Goal: Information Seeking & Learning: Learn about a topic

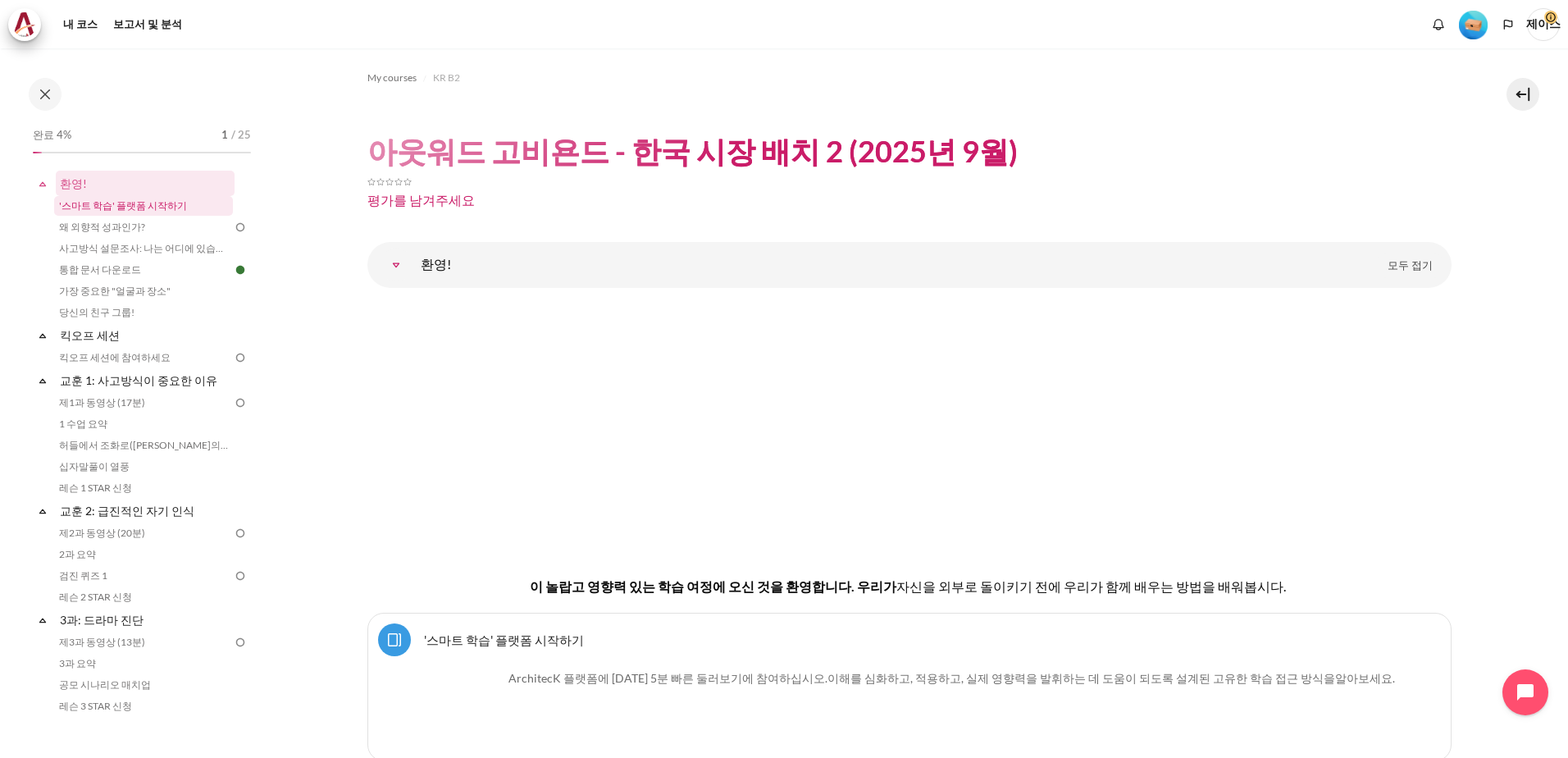
scroll to position [145, 0]
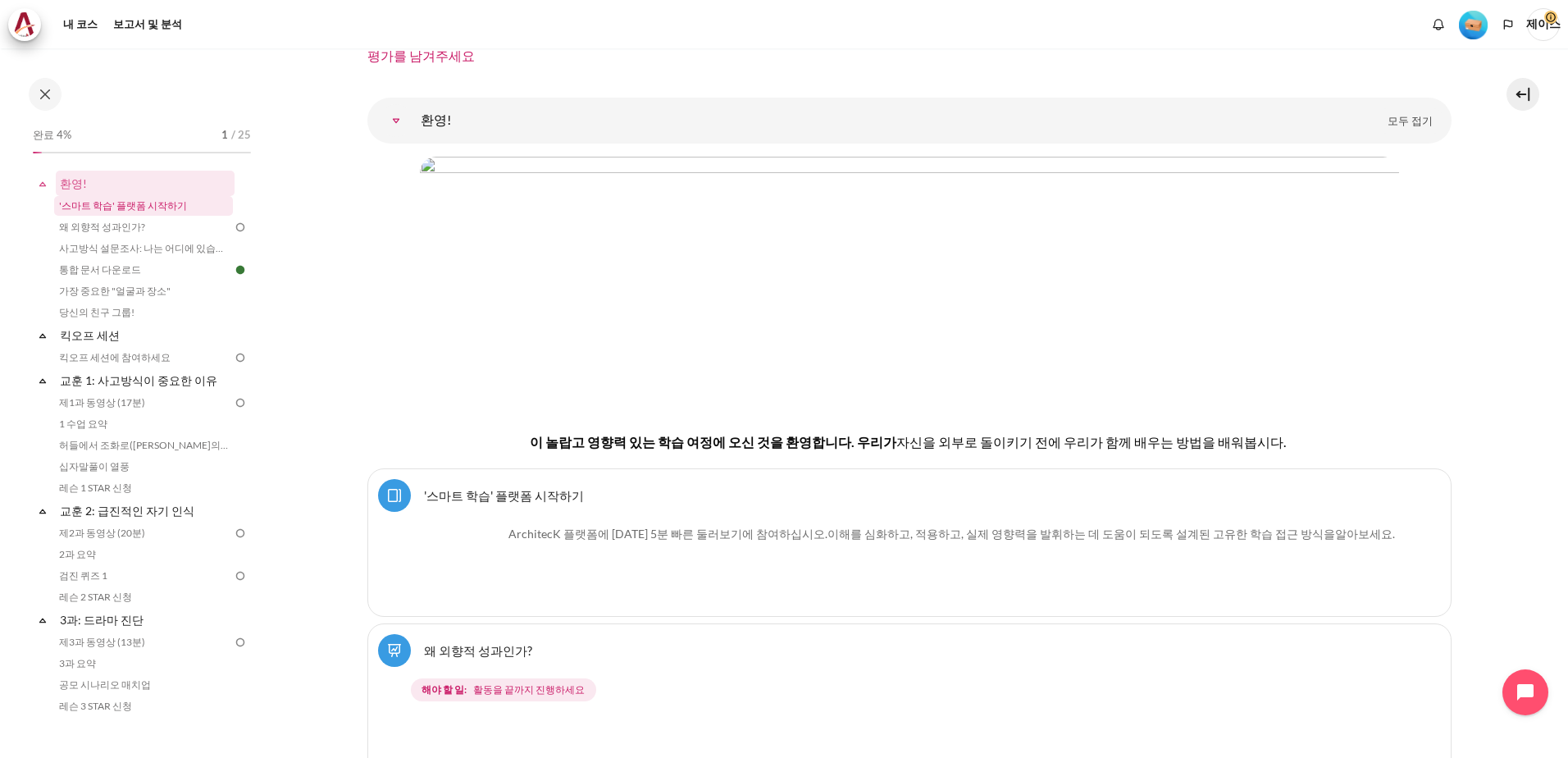
click at [160, 204] on link "'스마트 학습' 플랫폼 시작하기" at bounding box center [144, 206] width 178 height 20
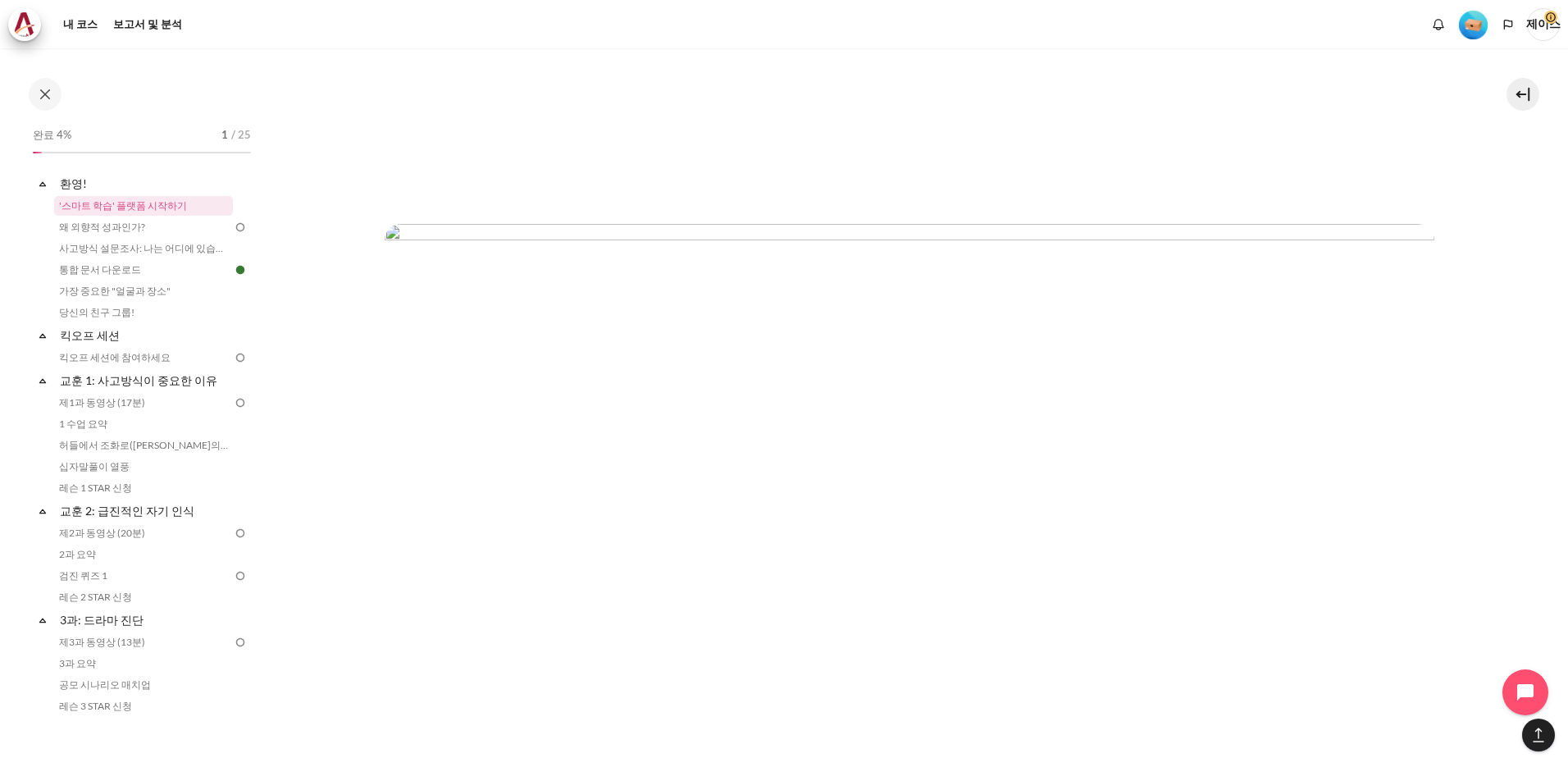
scroll to position [5143, 0]
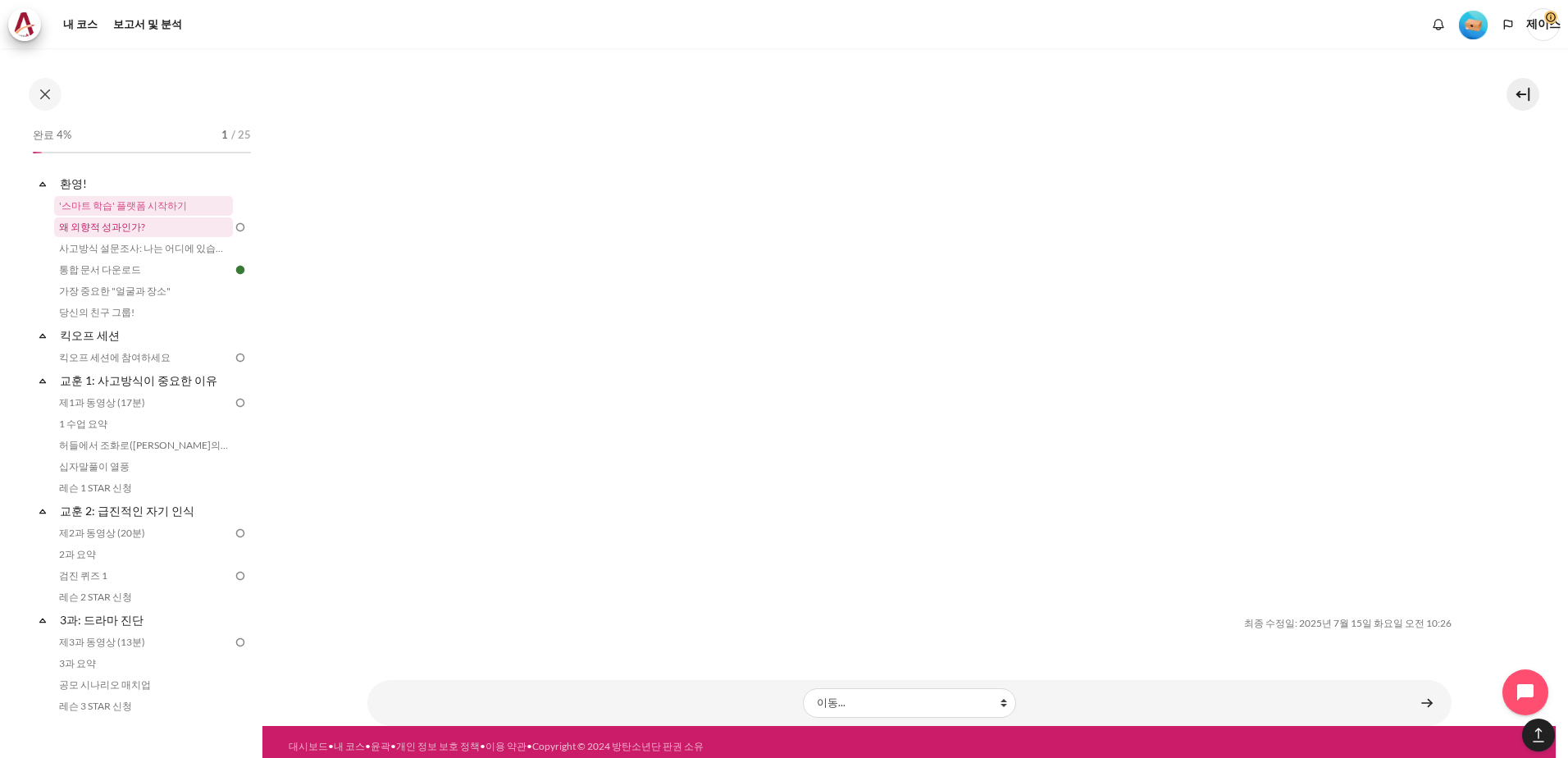
click at [166, 229] on link "왜 외향적 성과인가?" at bounding box center [144, 227] width 178 height 20
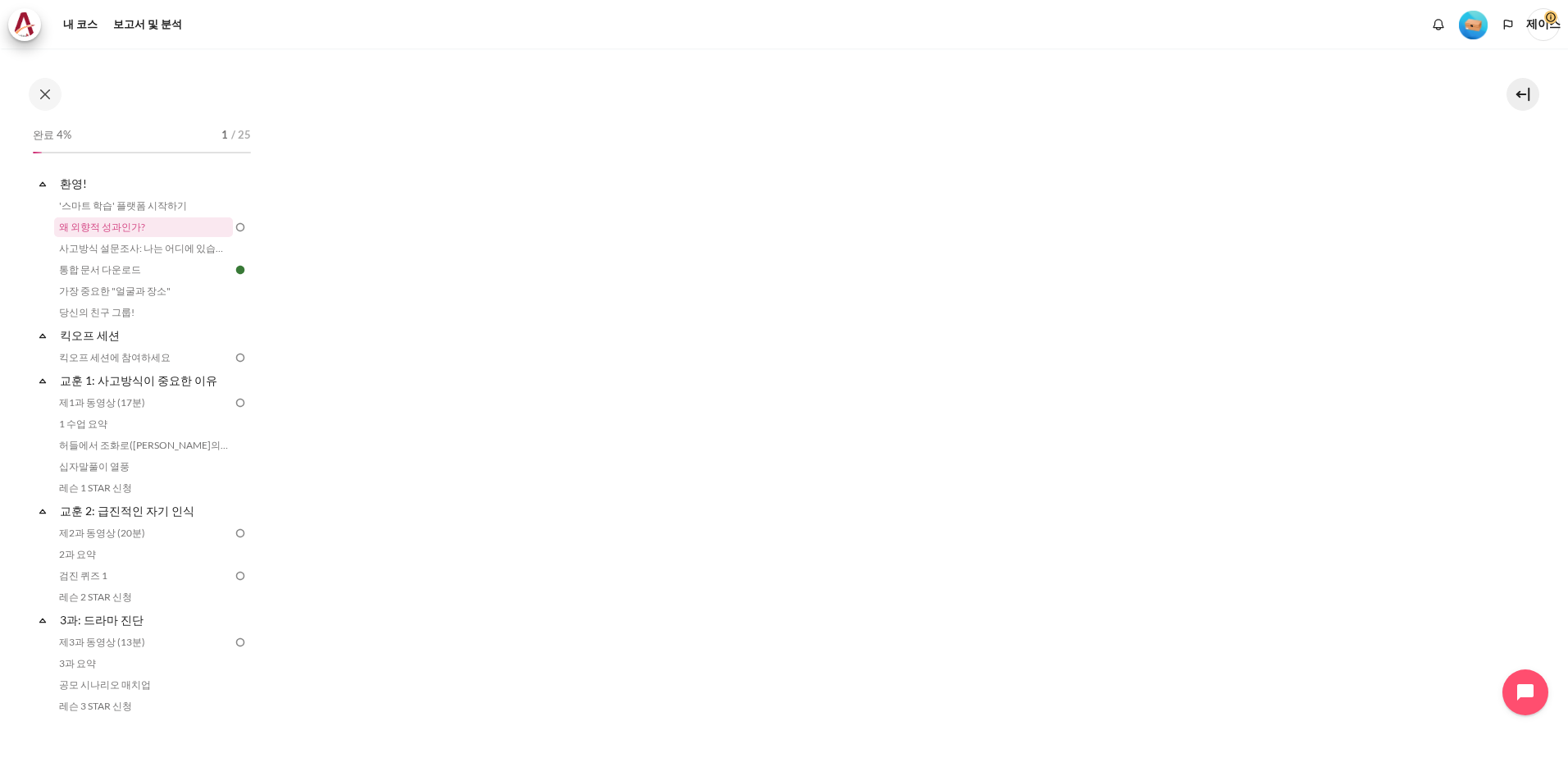
scroll to position [537, 0]
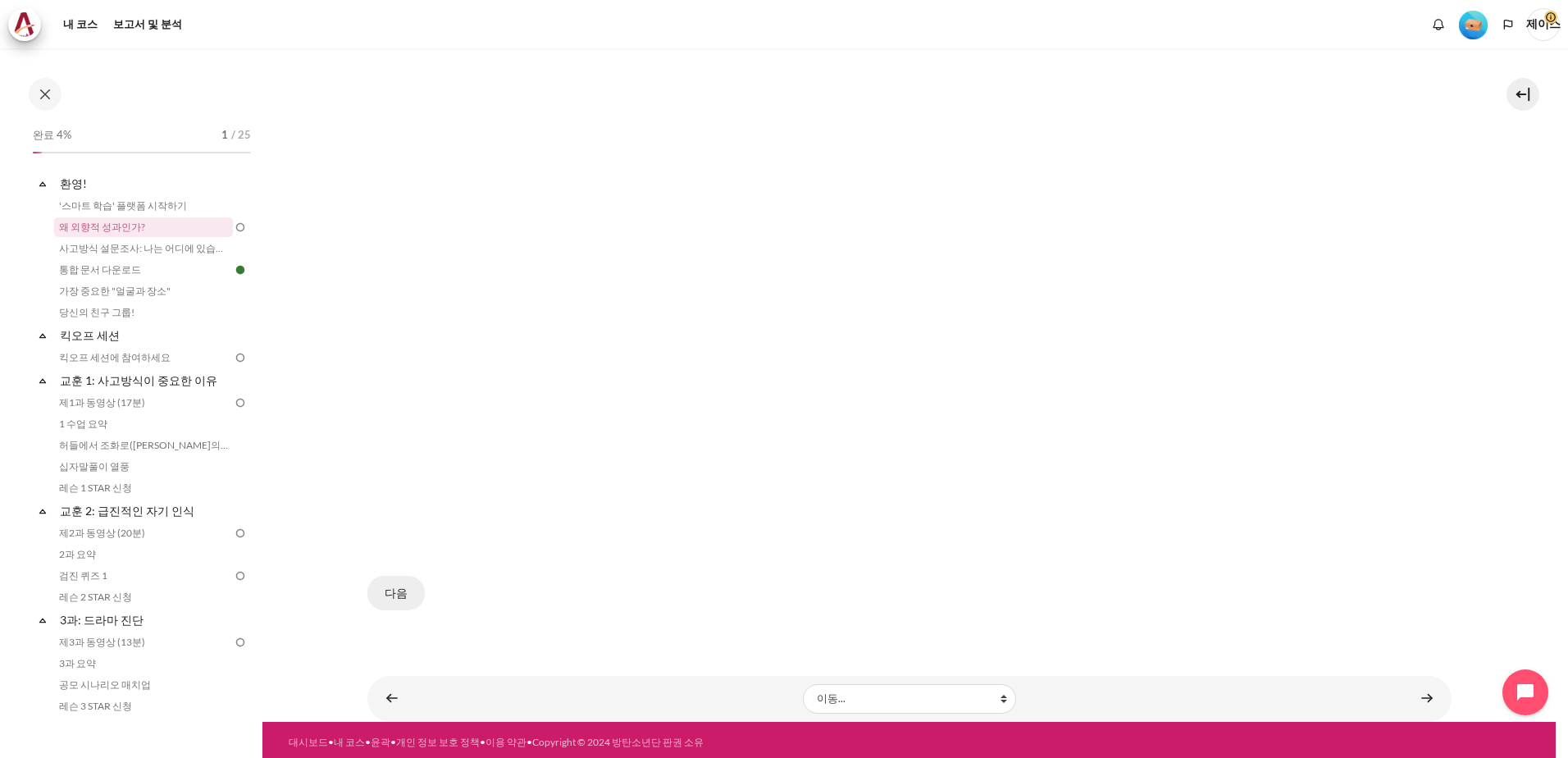
click at [393, 589] on button "다음" at bounding box center [396, 593] width 57 height 35
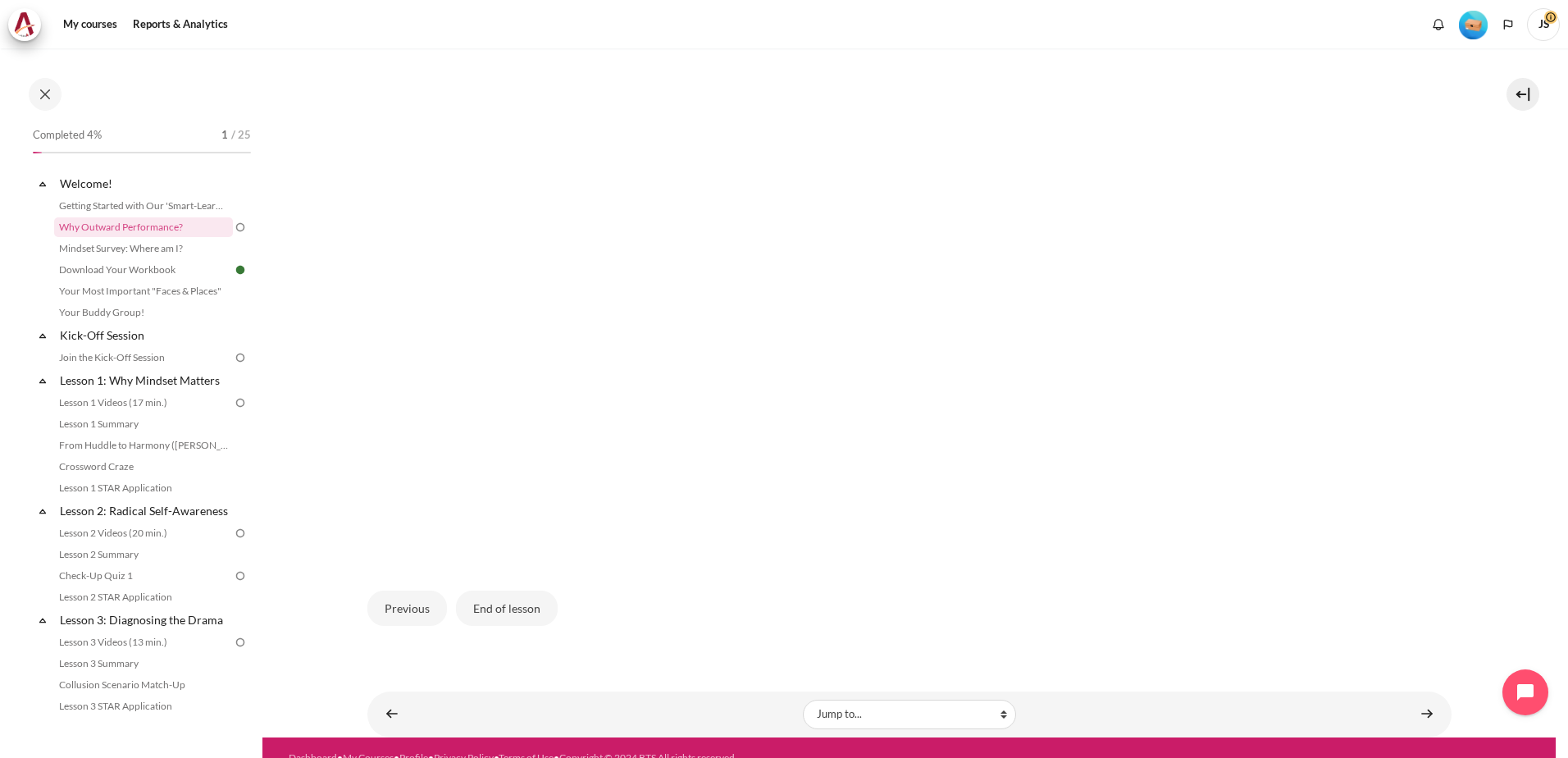
scroll to position [554, 0]
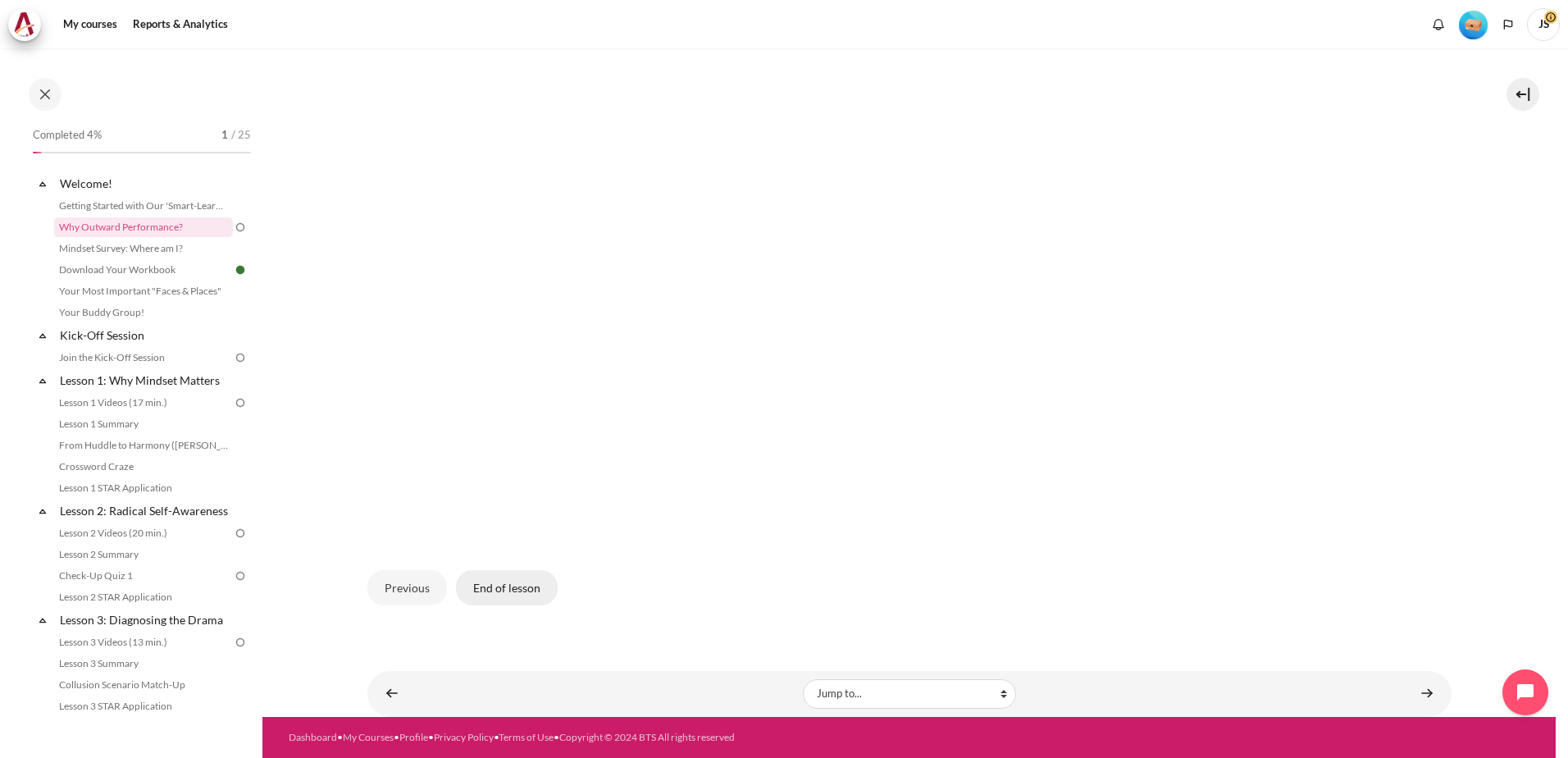
click at [533, 589] on button "End of lesson" at bounding box center [507, 587] width 102 height 35
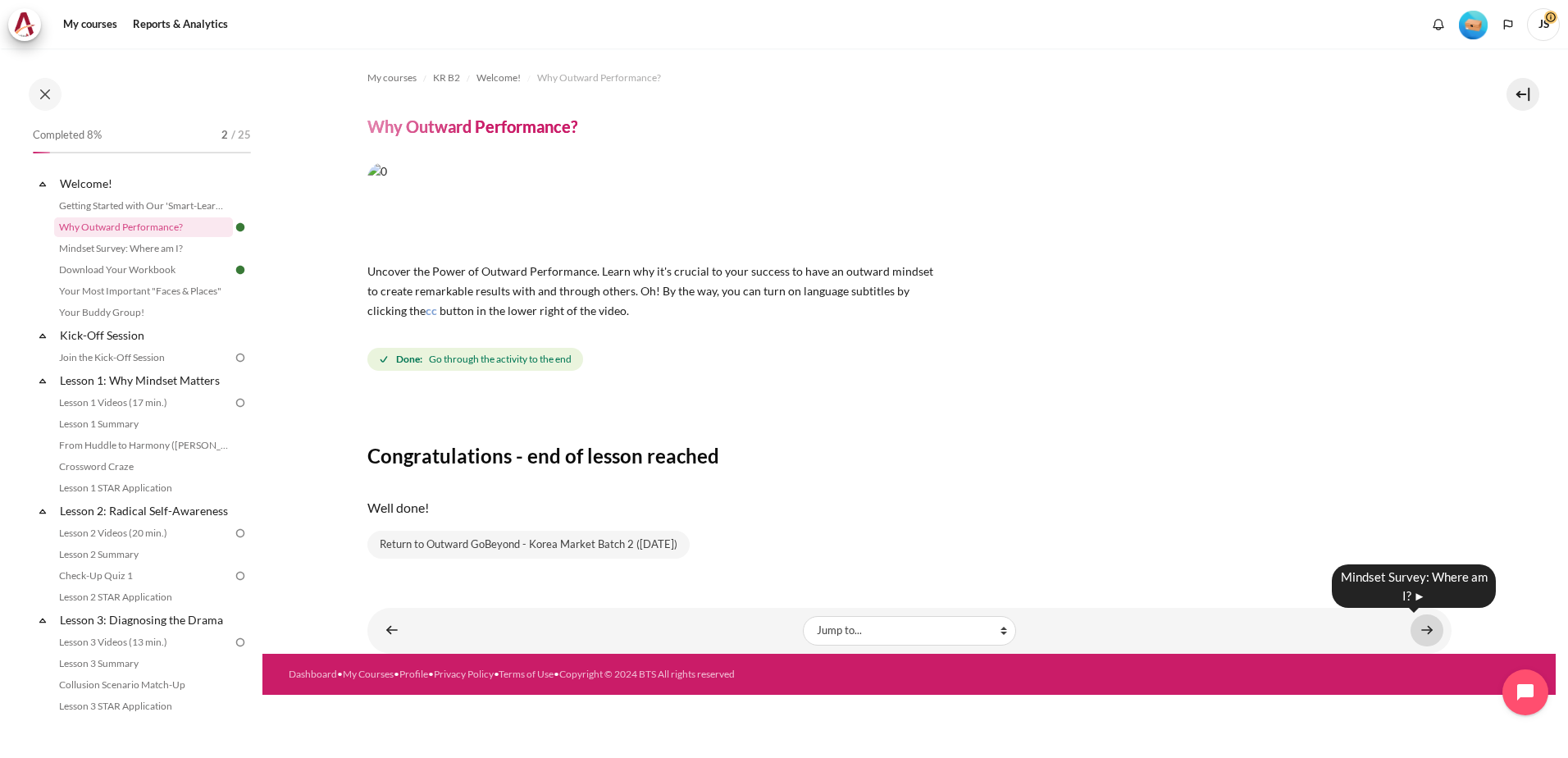
click at [1434, 623] on link "Content" at bounding box center [1426, 630] width 33 height 32
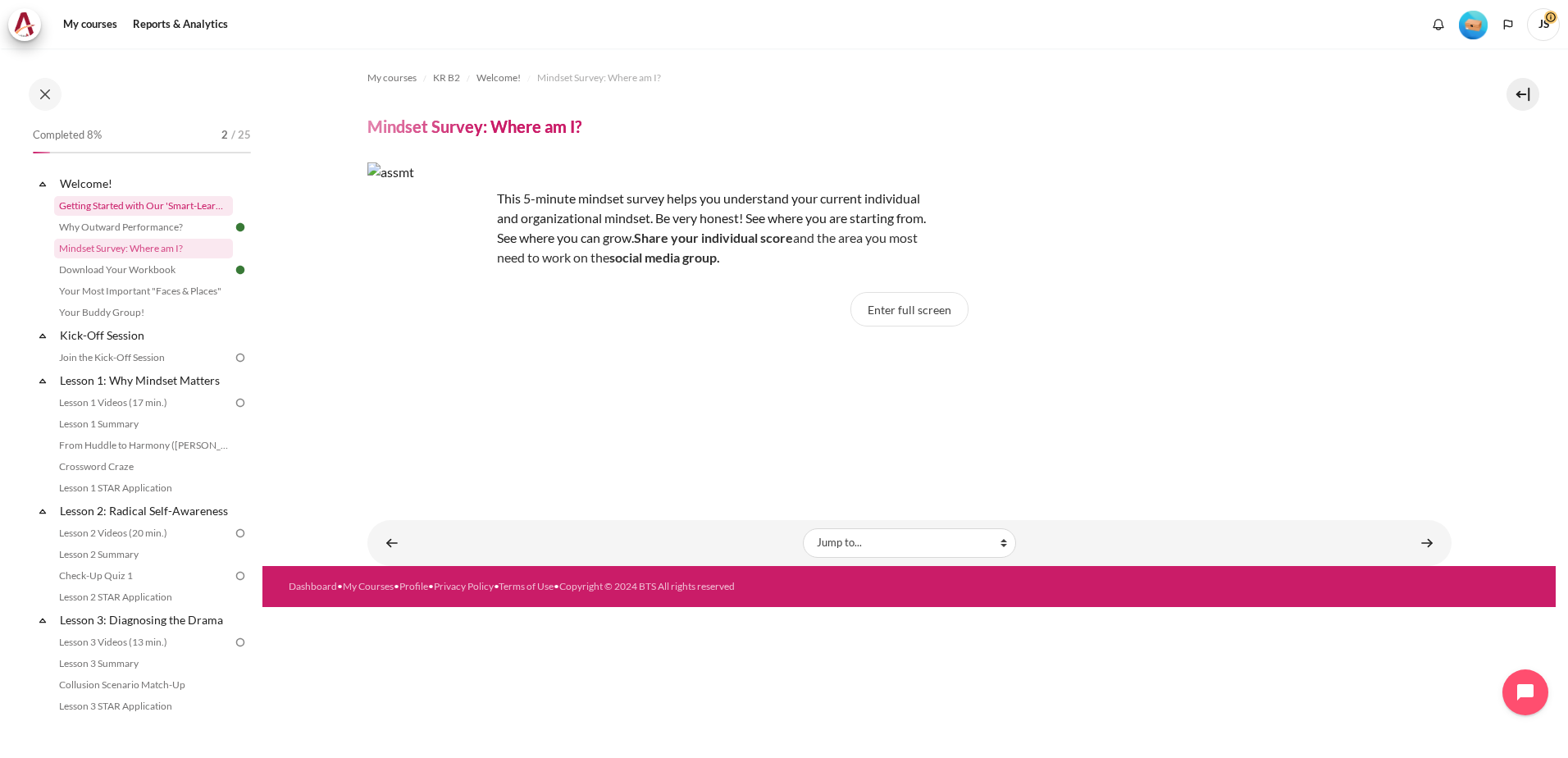
click at [180, 207] on link "Getting Started with Our 'Smart-Learning' Platform" at bounding box center [144, 206] width 178 height 20
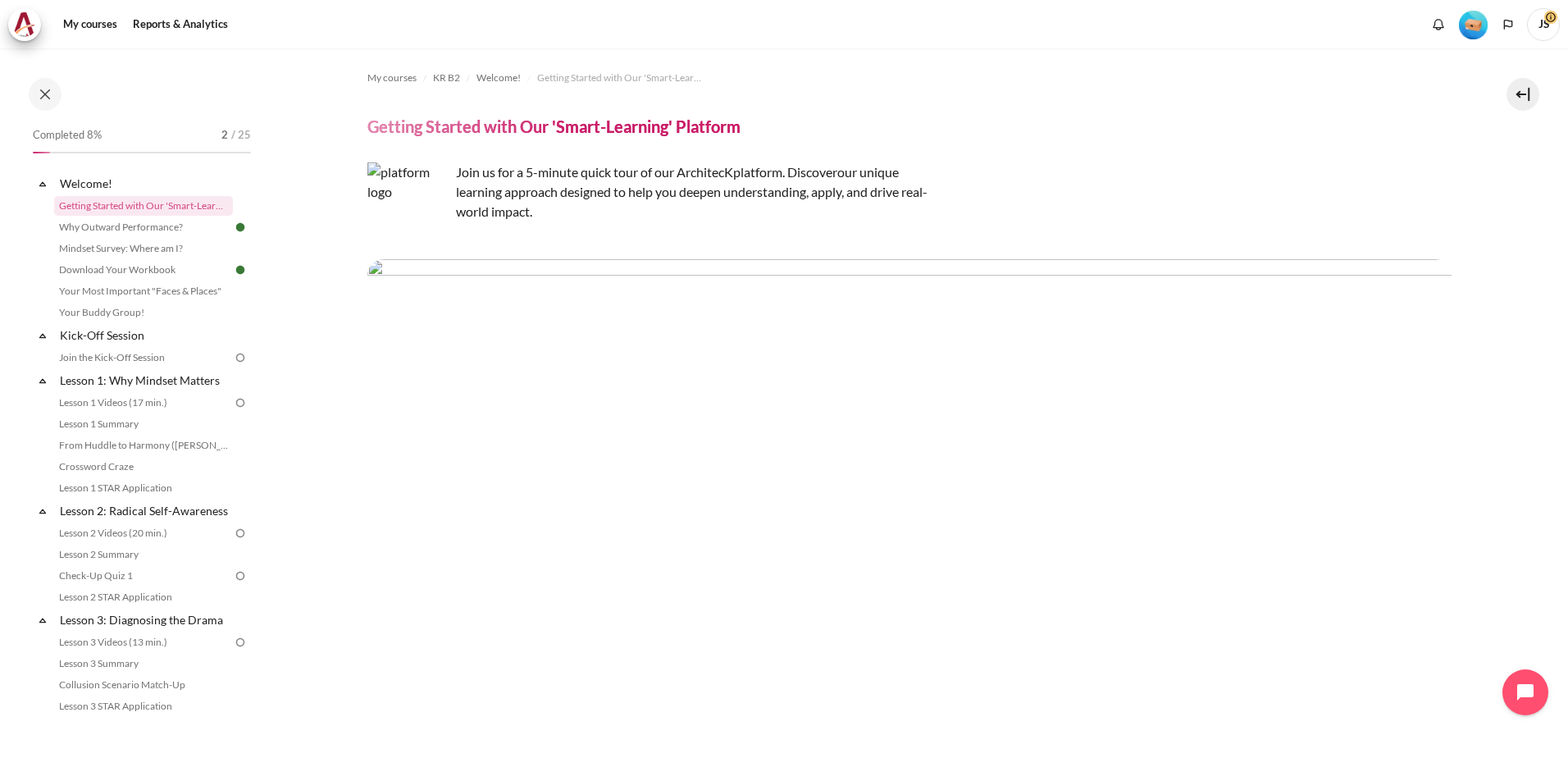
drag, startPoint x: 1506, startPoint y: 1, endPoint x: 967, endPoint y: 149, distance: 558.9
click at [1554, 23] on span "JS" at bounding box center [1543, 24] width 33 height 33
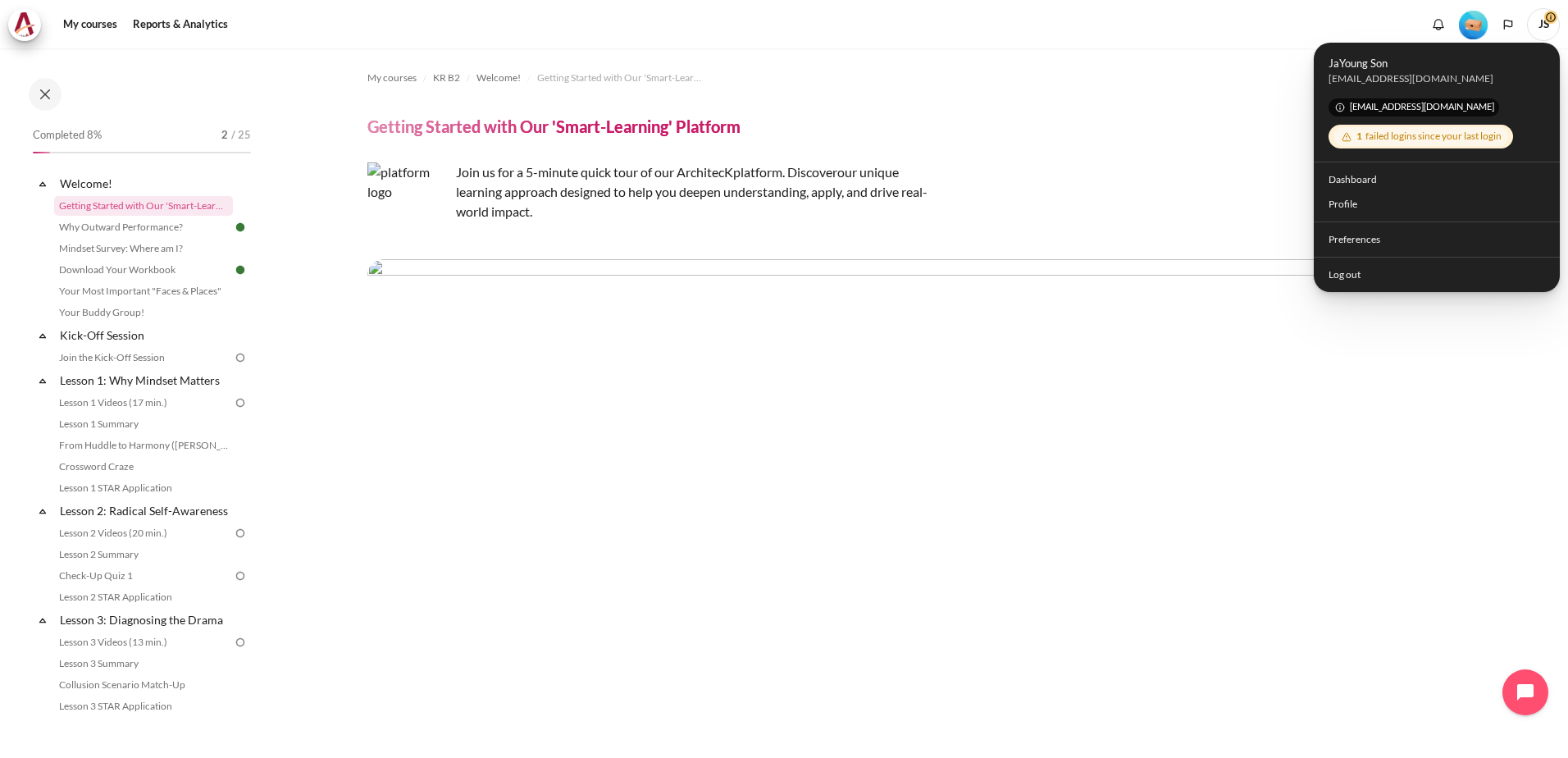
click at [1186, 36] on div "My courses Reports & Analytics More" at bounding box center [784, 24] width 1551 height 33
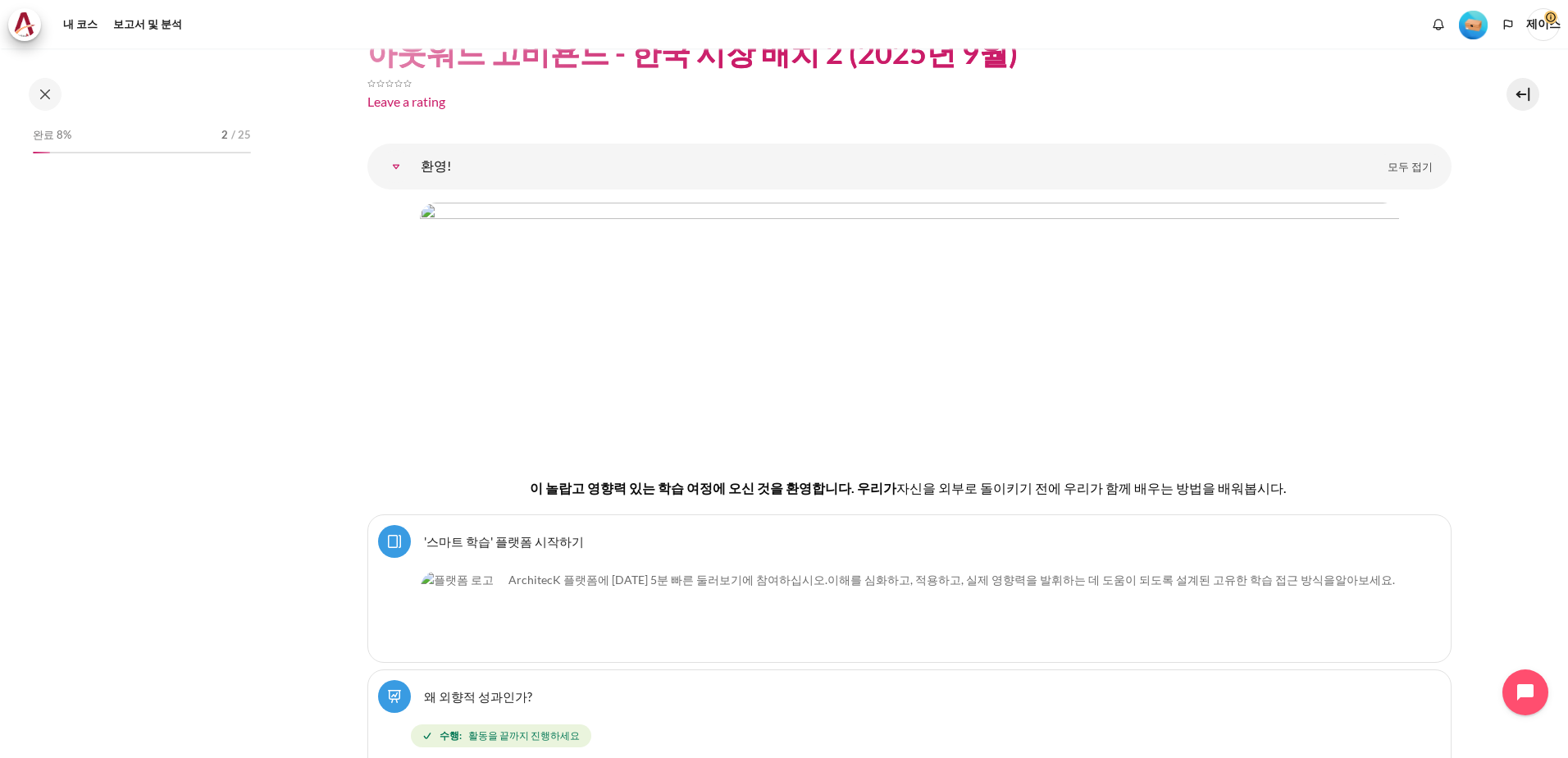
scroll to position [145, 0]
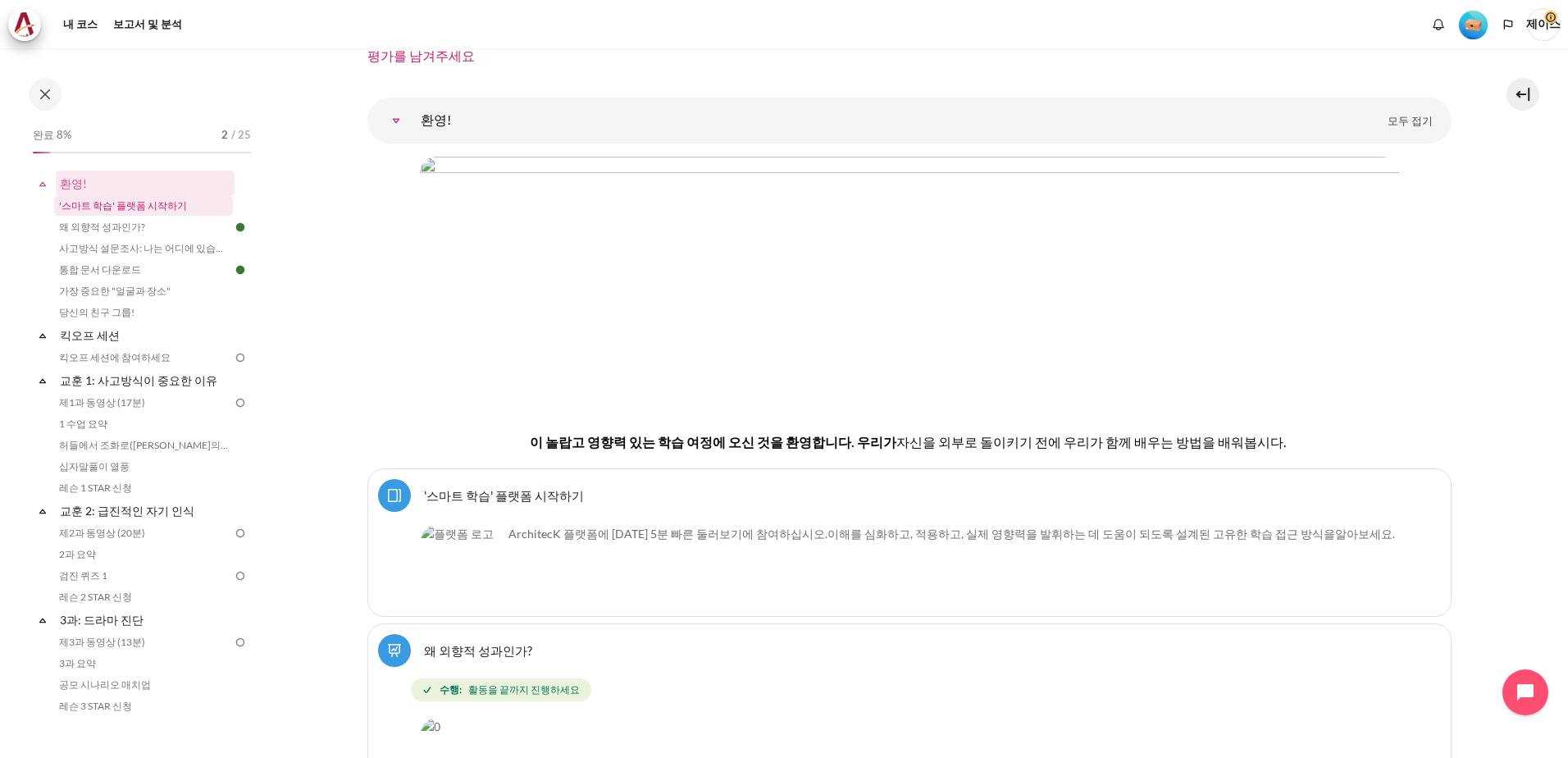
click at [172, 208] on link "'스마트 학습' 플랫폼 시작하기" at bounding box center [144, 206] width 178 height 20
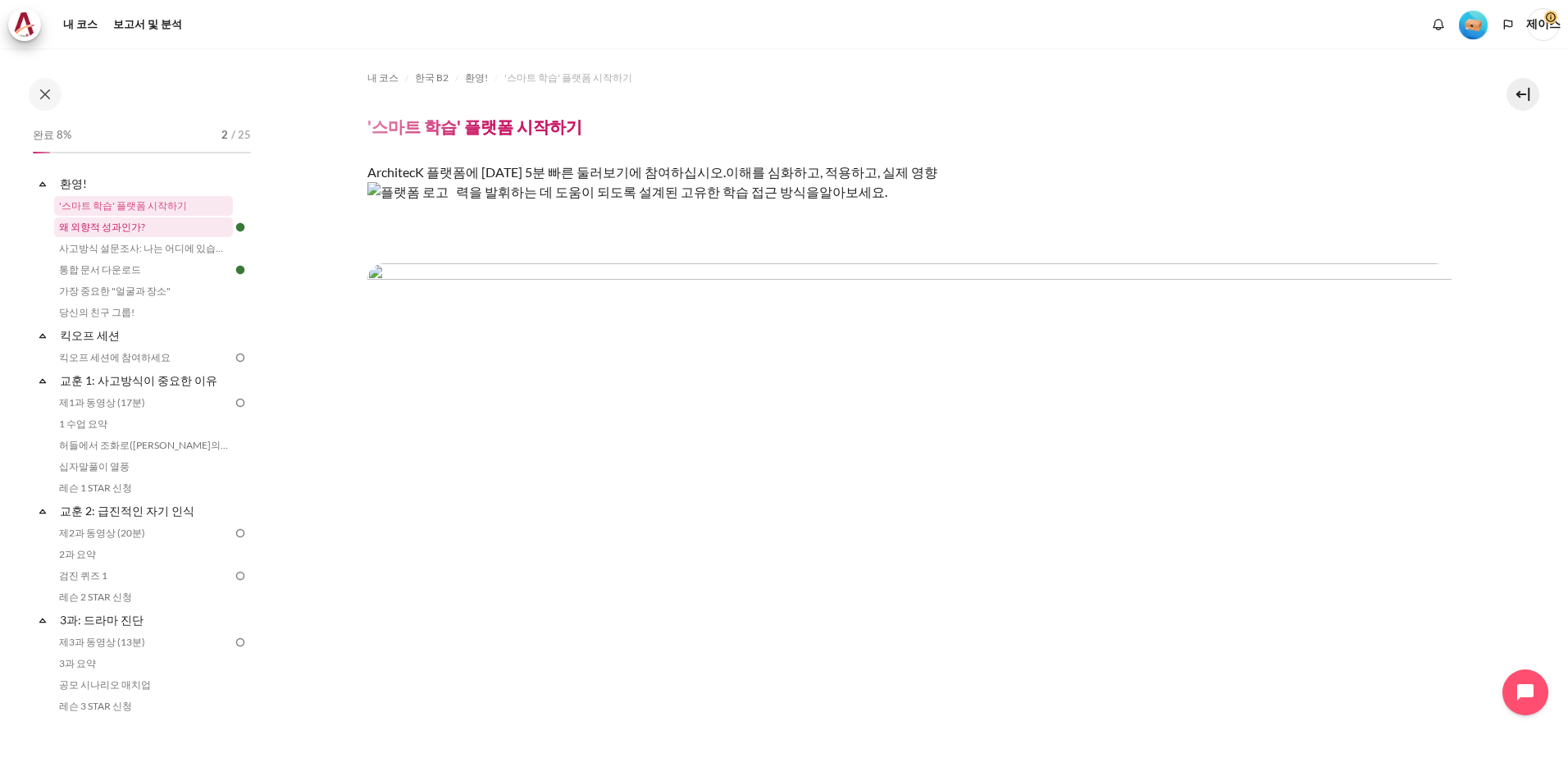
click at [116, 226] on link "왜 외향적 성과인가?" at bounding box center [144, 227] width 178 height 20
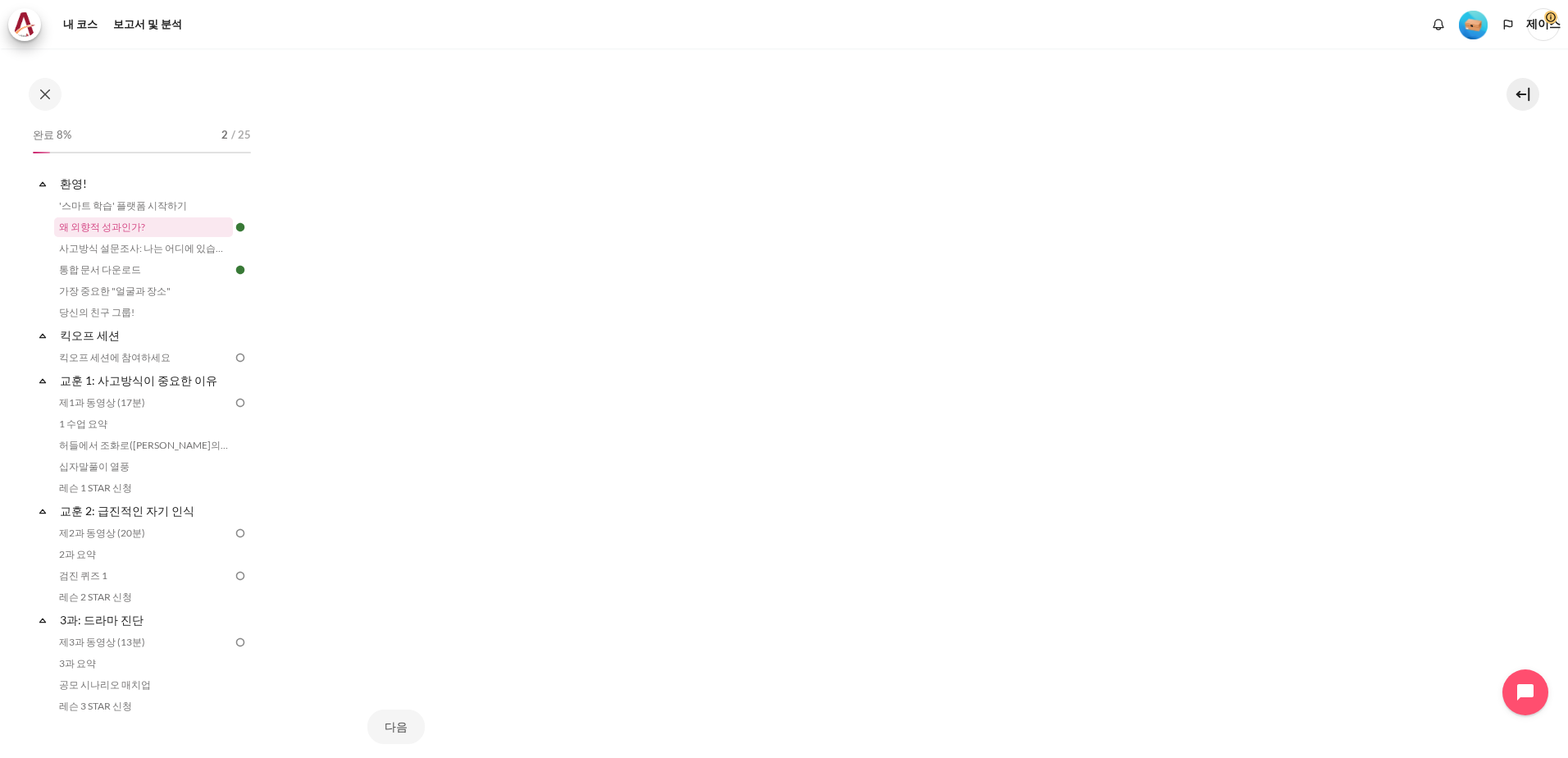
scroll to position [537, 0]
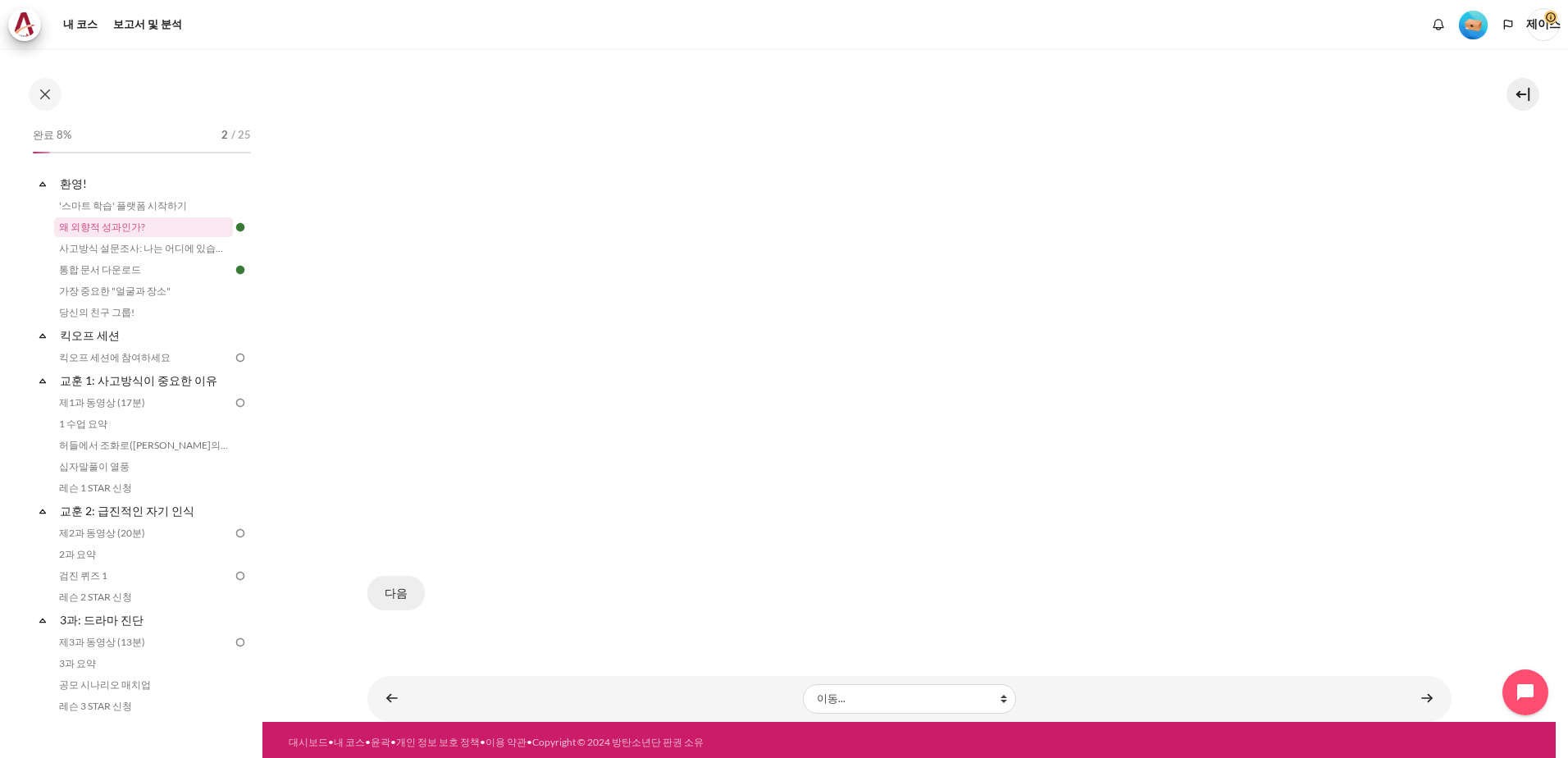
click at [391, 590] on button "다음" at bounding box center [396, 593] width 57 height 35
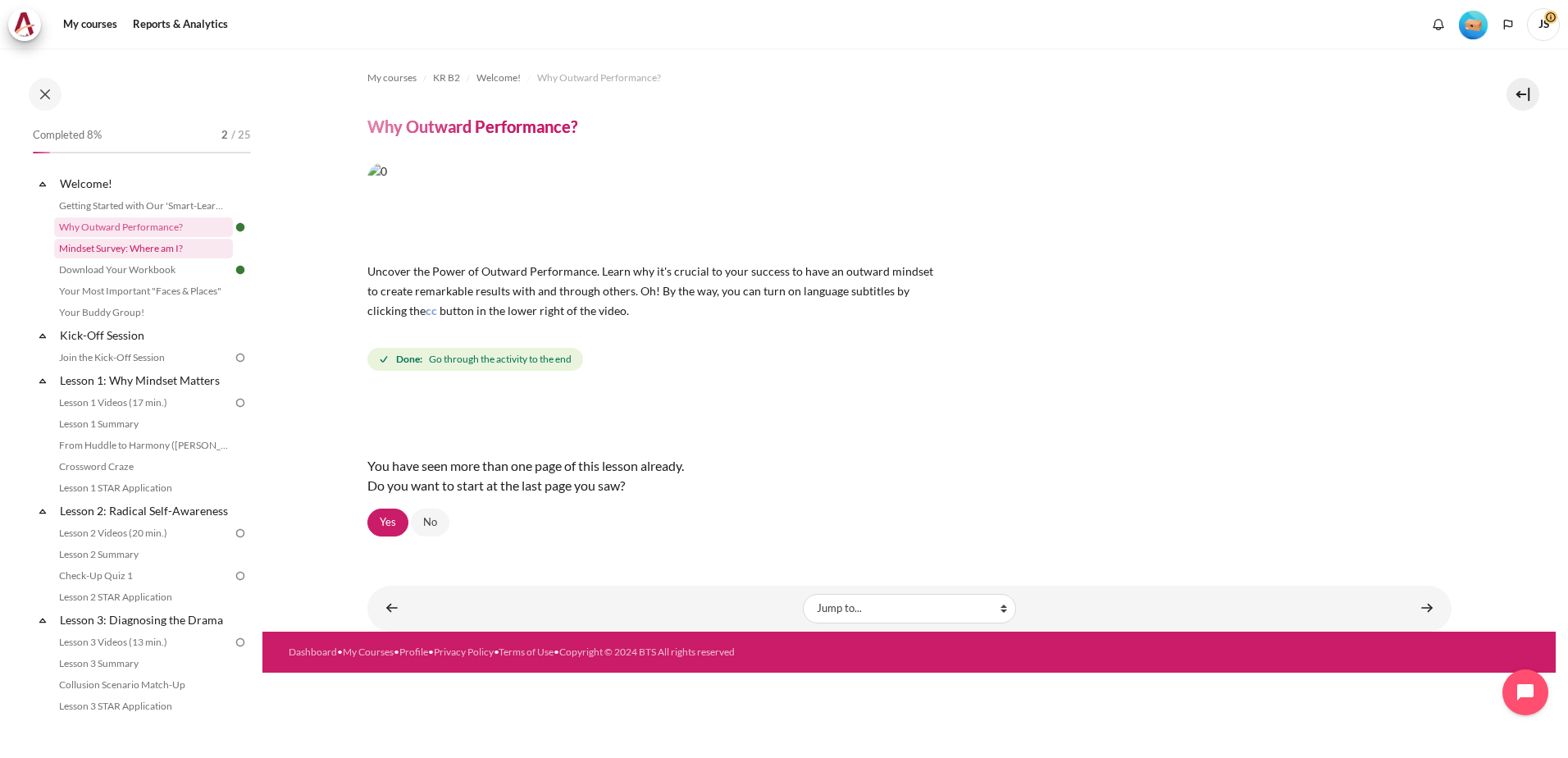
click at [98, 240] on link "Mindset Survey: Where am I?" at bounding box center [144, 248] width 178 height 20
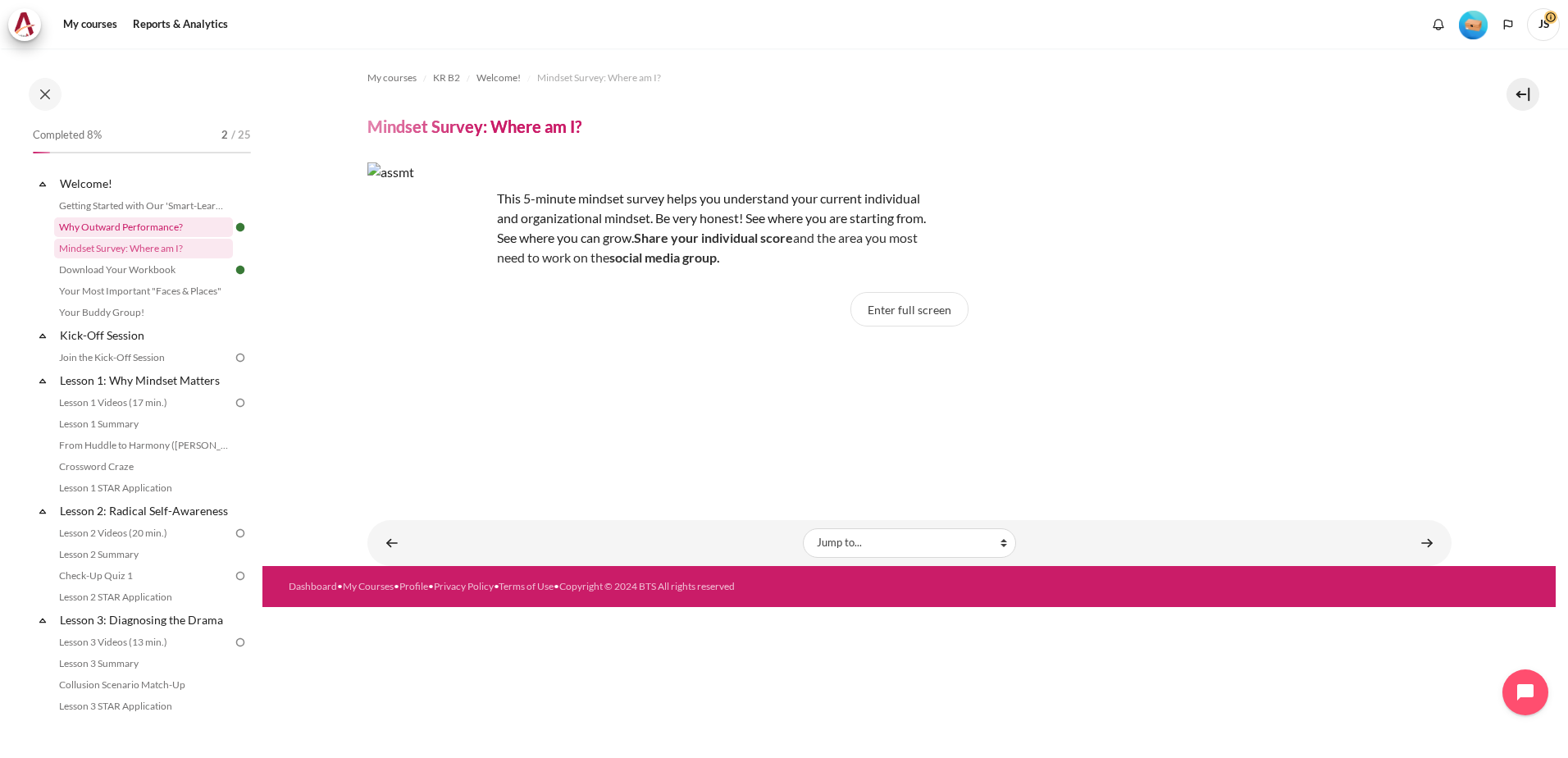
click at [164, 222] on link "Why Outward Performance?" at bounding box center [144, 227] width 178 height 20
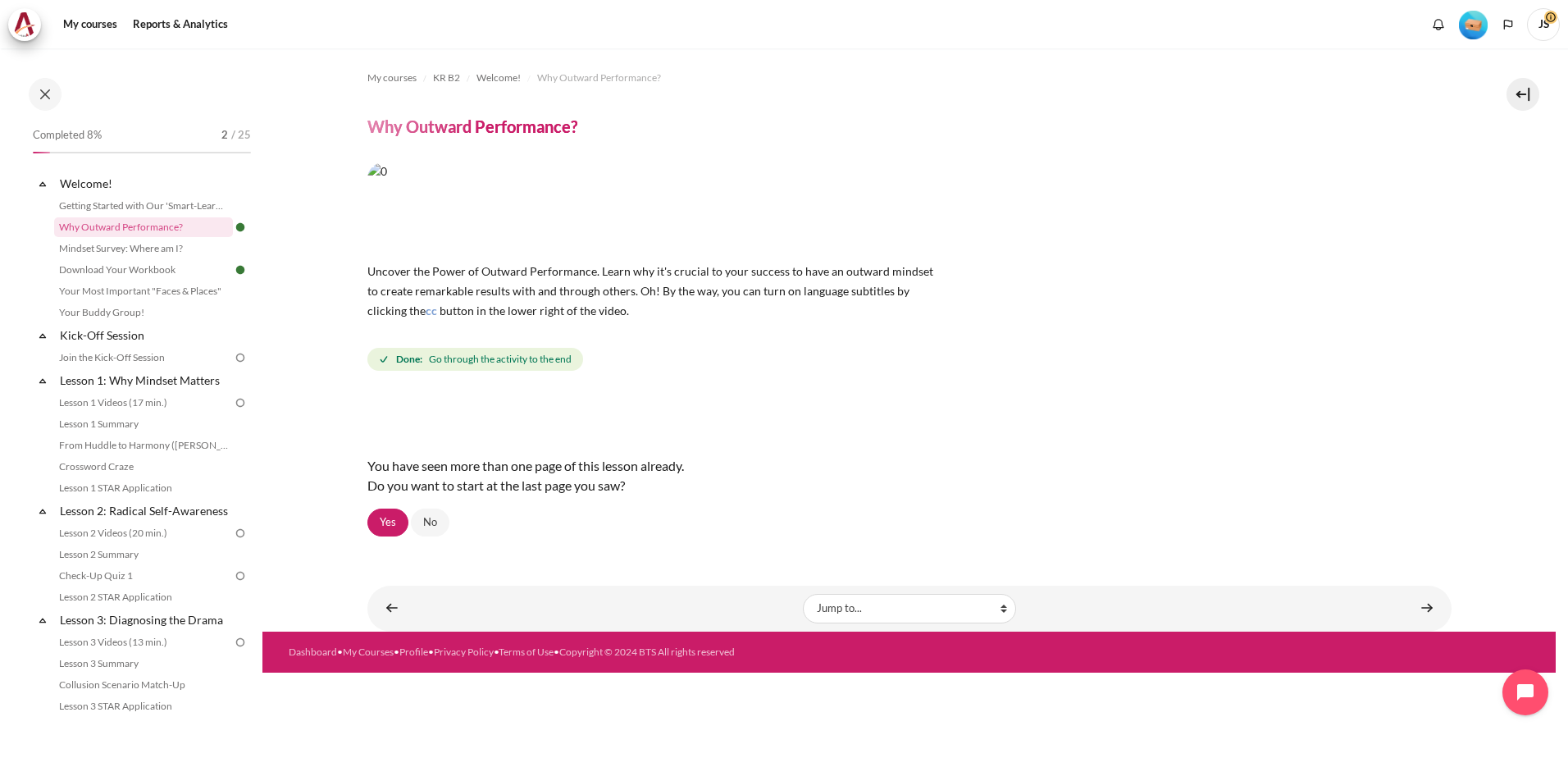
drag, startPoint x: 1378, startPoint y: 1, endPoint x: 1037, endPoint y: 140, distance: 368.2
click at [1037, 140] on div "My courses KR B2 Welcome! Why Outward Performance? Why Outward Performance? cc …" at bounding box center [909, 304] width 1084 height 512
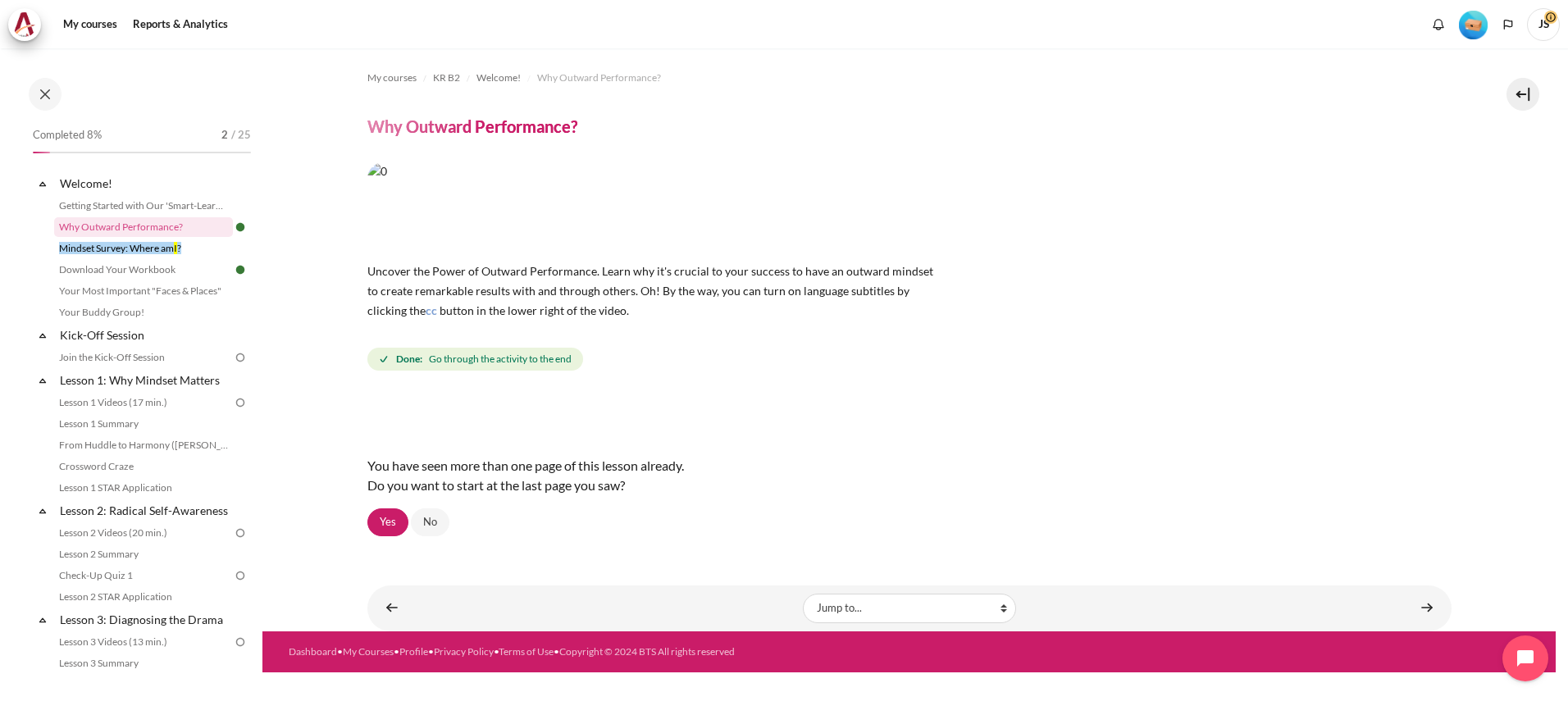
click at [1214, 26] on div "My courses Reports & Analytics More" at bounding box center [784, 24] width 1551 height 33
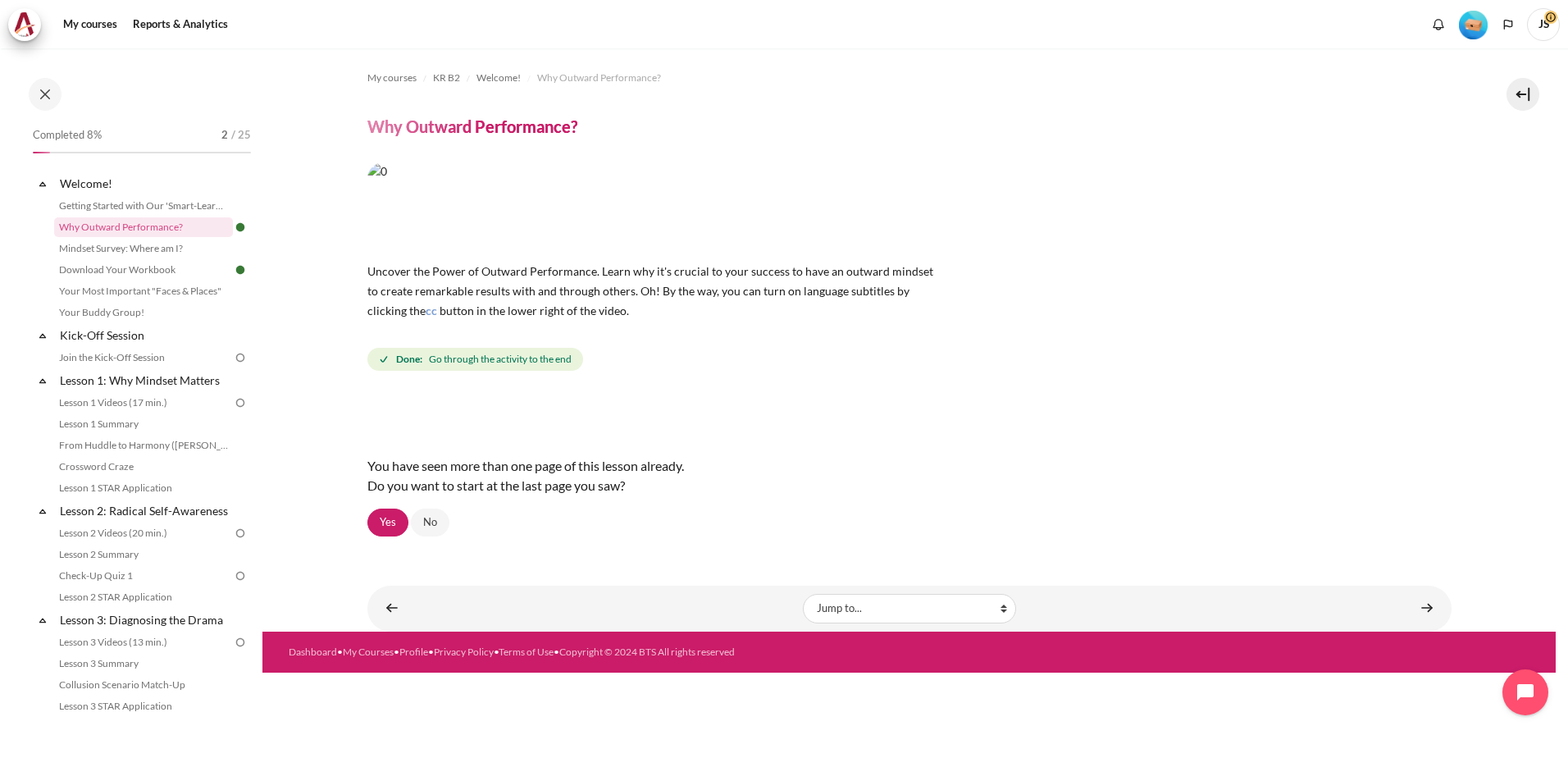
drag, startPoint x: 1443, startPoint y: 25, endPoint x: 1234, endPoint y: 176, distance: 257.8
click at [1234, 176] on div "Uncover the Power of Outward Performance. Learn why it's crucial to your succes…" at bounding box center [909, 268] width 1084 height 212
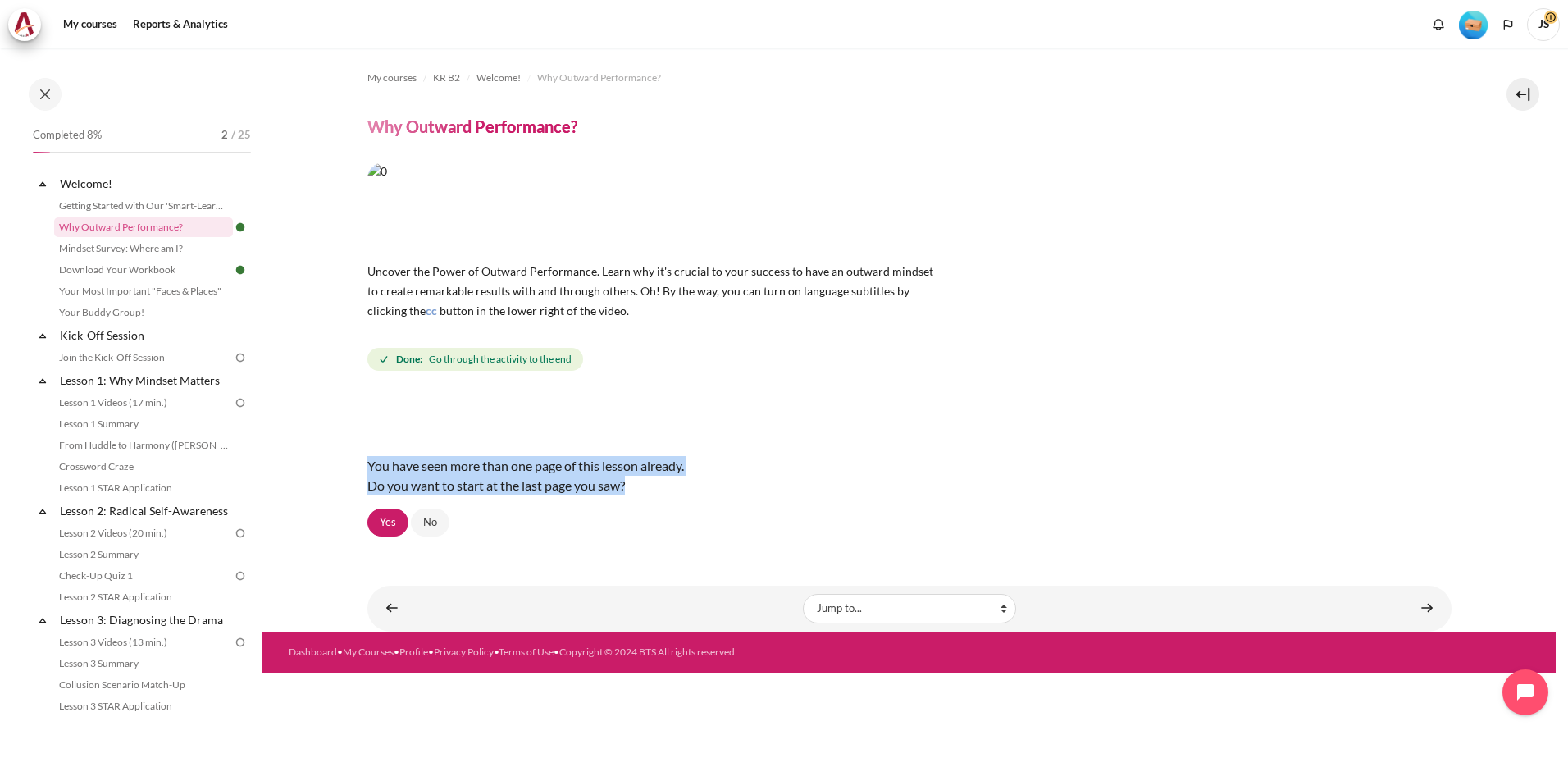
drag, startPoint x: 368, startPoint y: 461, endPoint x: 762, endPoint y: 496, distance: 395.6
click at [762, 496] on div "You have seen more than one page of this lesson already. Do you want to start a…" at bounding box center [909, 475] width 1084 height 65
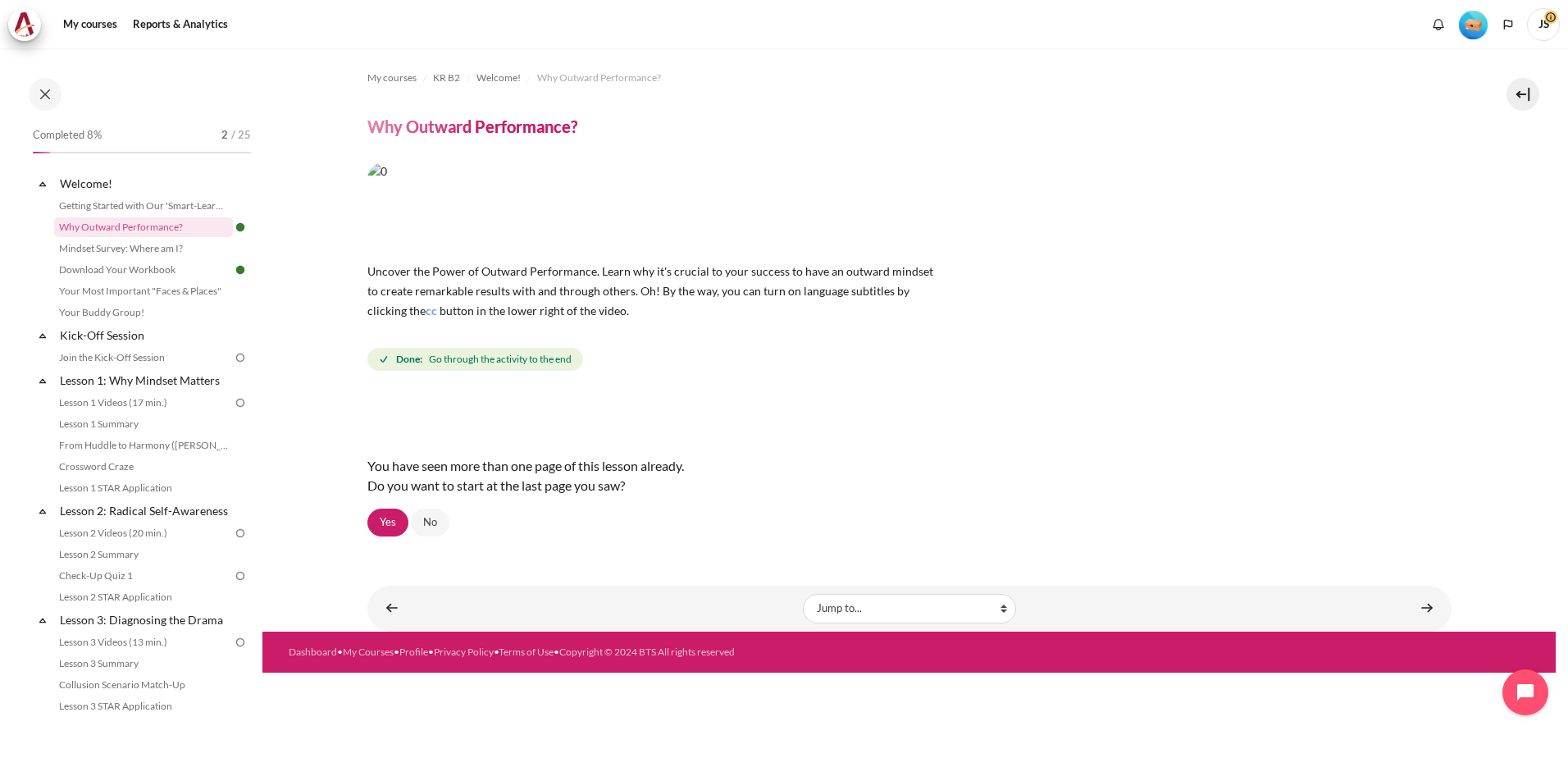
drag, startPoint x: 762, startPoint y: 496, endPoint x: 1153, endPoint y: 368, distance: 411.4
click at [1153, 368] on div "Done: Go through the activity to the end" at bounding box center [909, 359] width 1084 height 29
click at [1151, 363] on div "Done: Go through the activity to the end" at bounding box center [909, 359] width 1084 height 29
click at [164, 229] on link "Why Outward Performance?" at bounding box center [144, 227] width 178 height 20
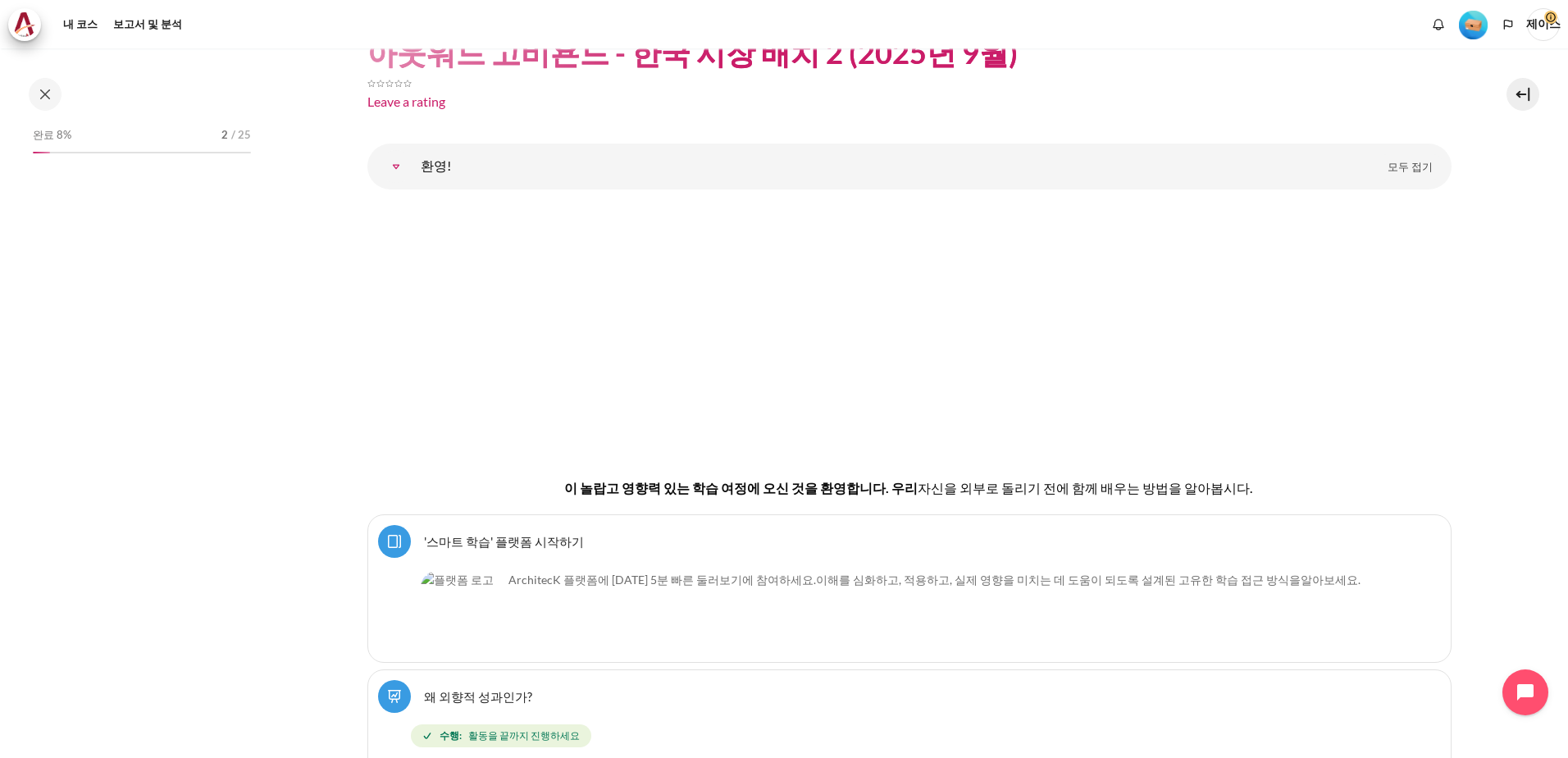
scroll to position [145, 0]
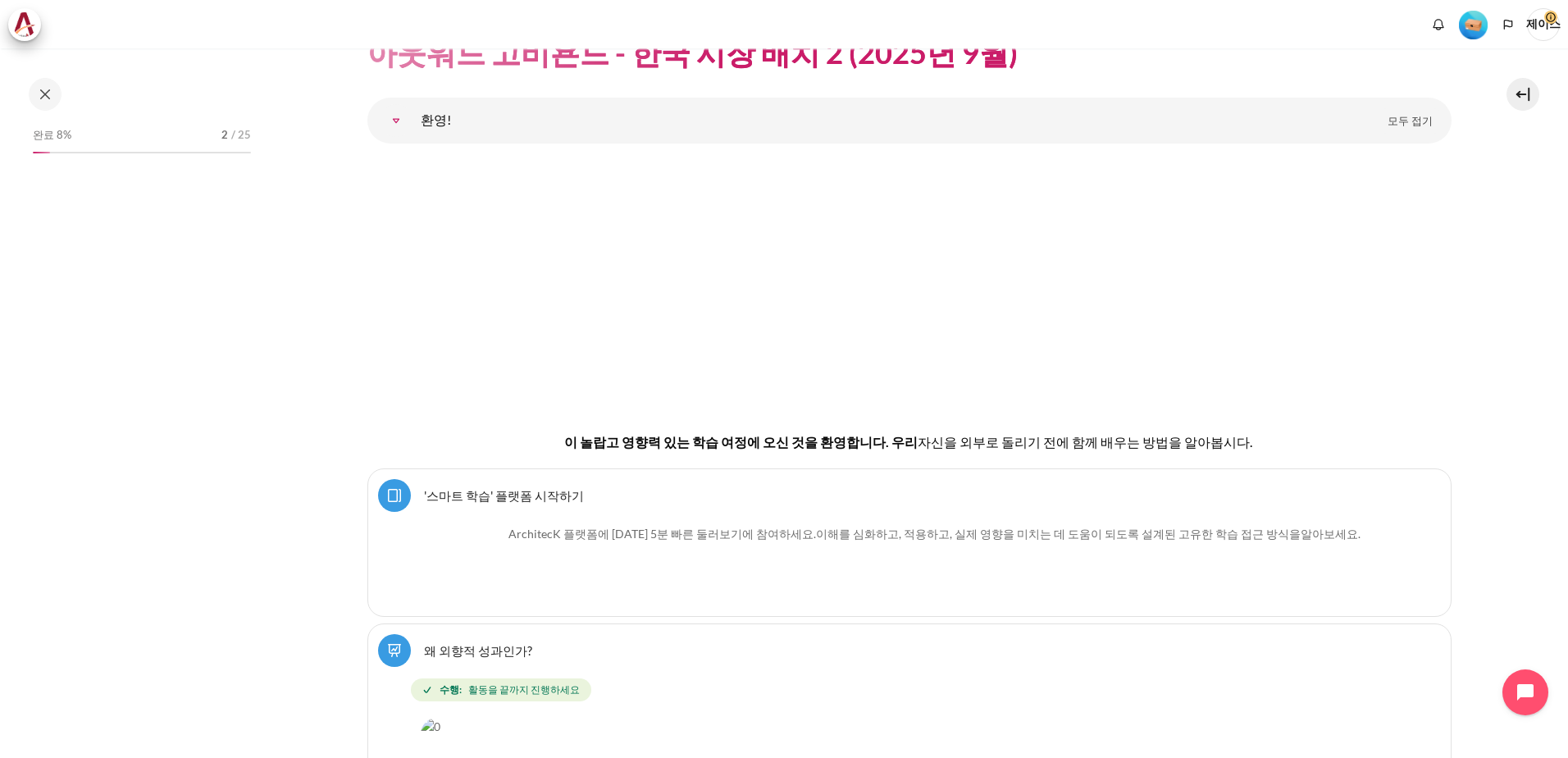
scroll to position [145, 0]
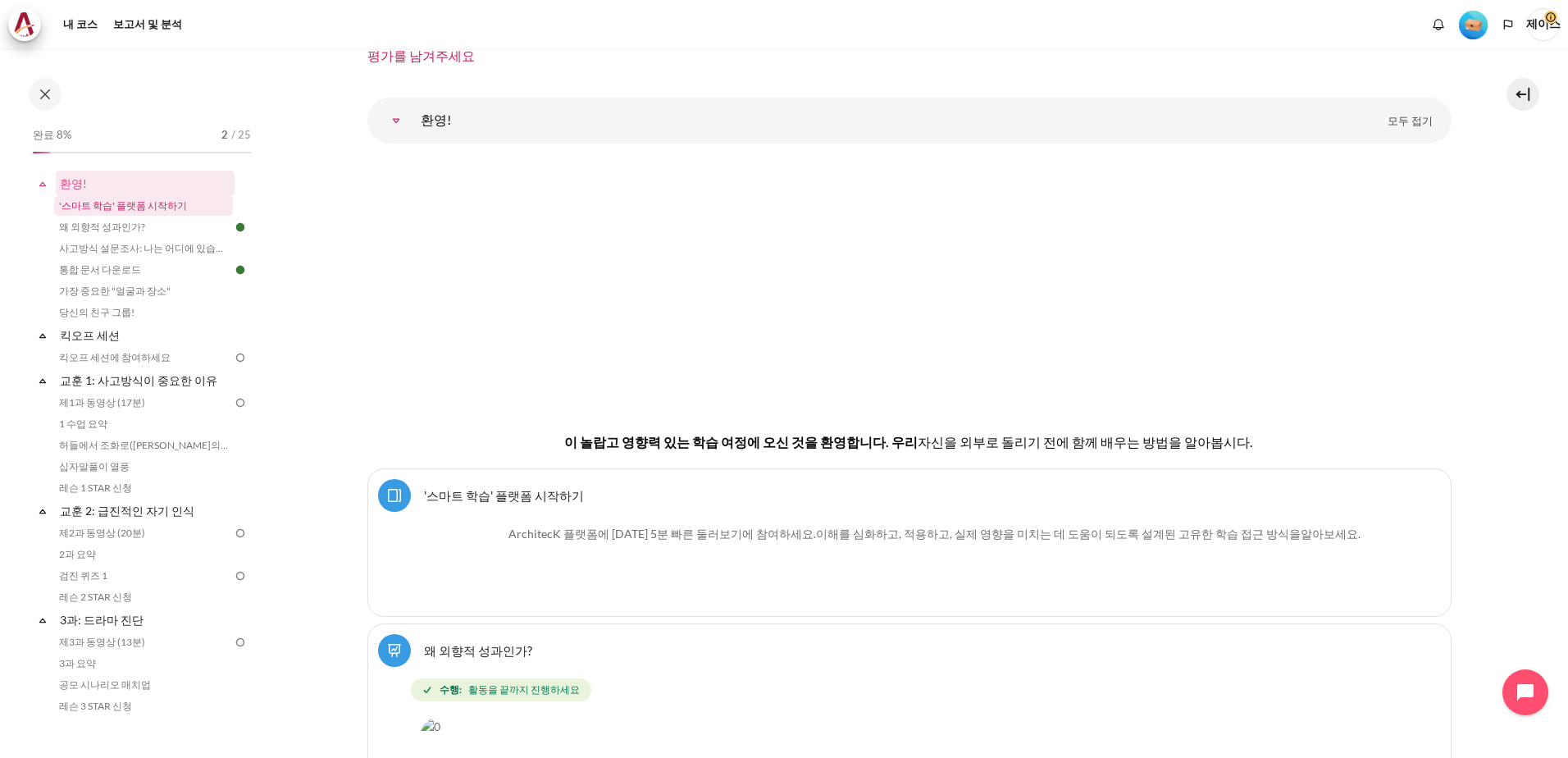
click at [170, 207] on link "'스마트 학습' 플랫폼 시작하기" at bounding box center [144, 206] width 178 height 20
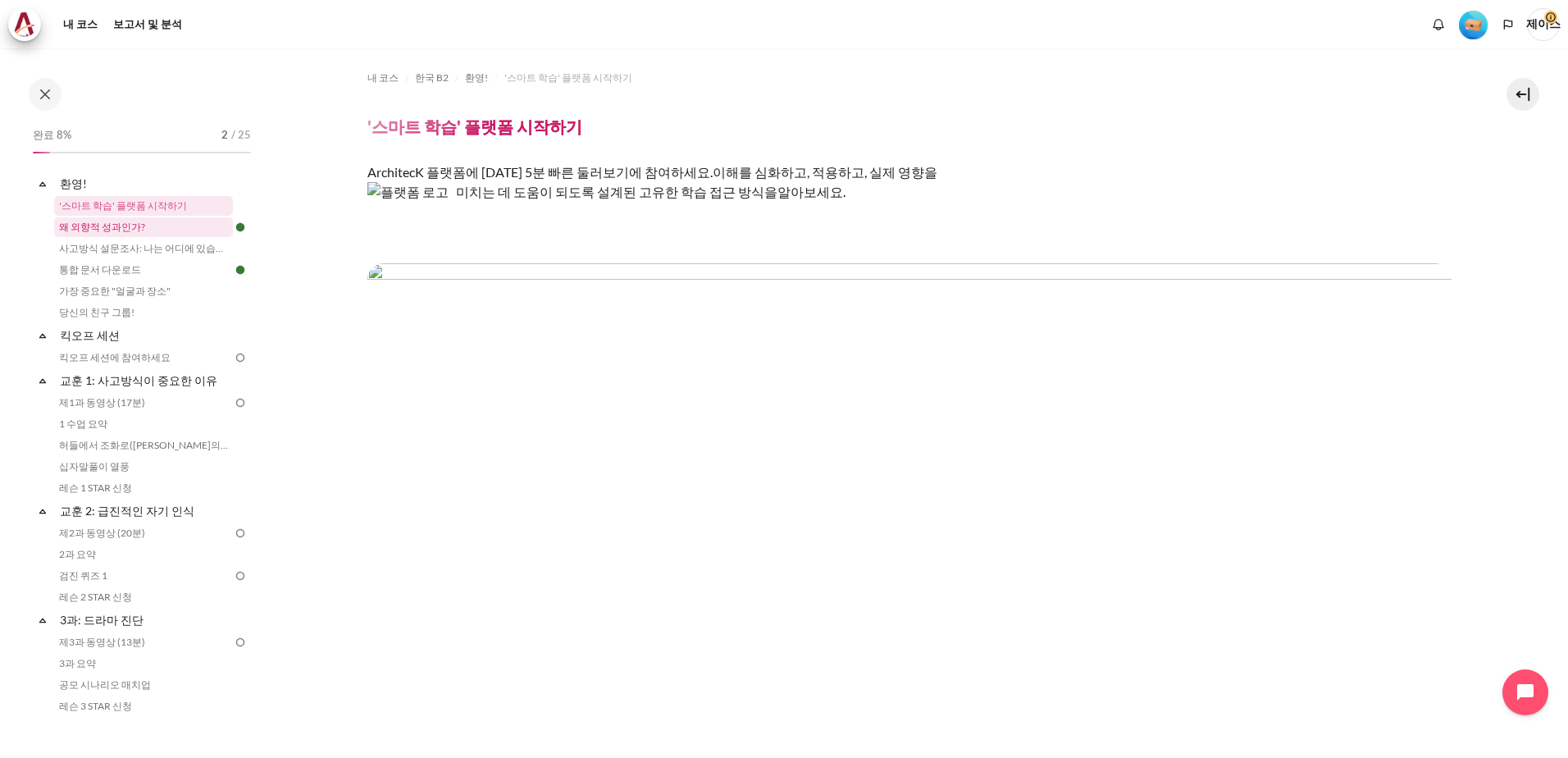
click at [95, 235] on link "왜 외향적 성과인가?" at bounding box center [144, 227] width 178 height 20
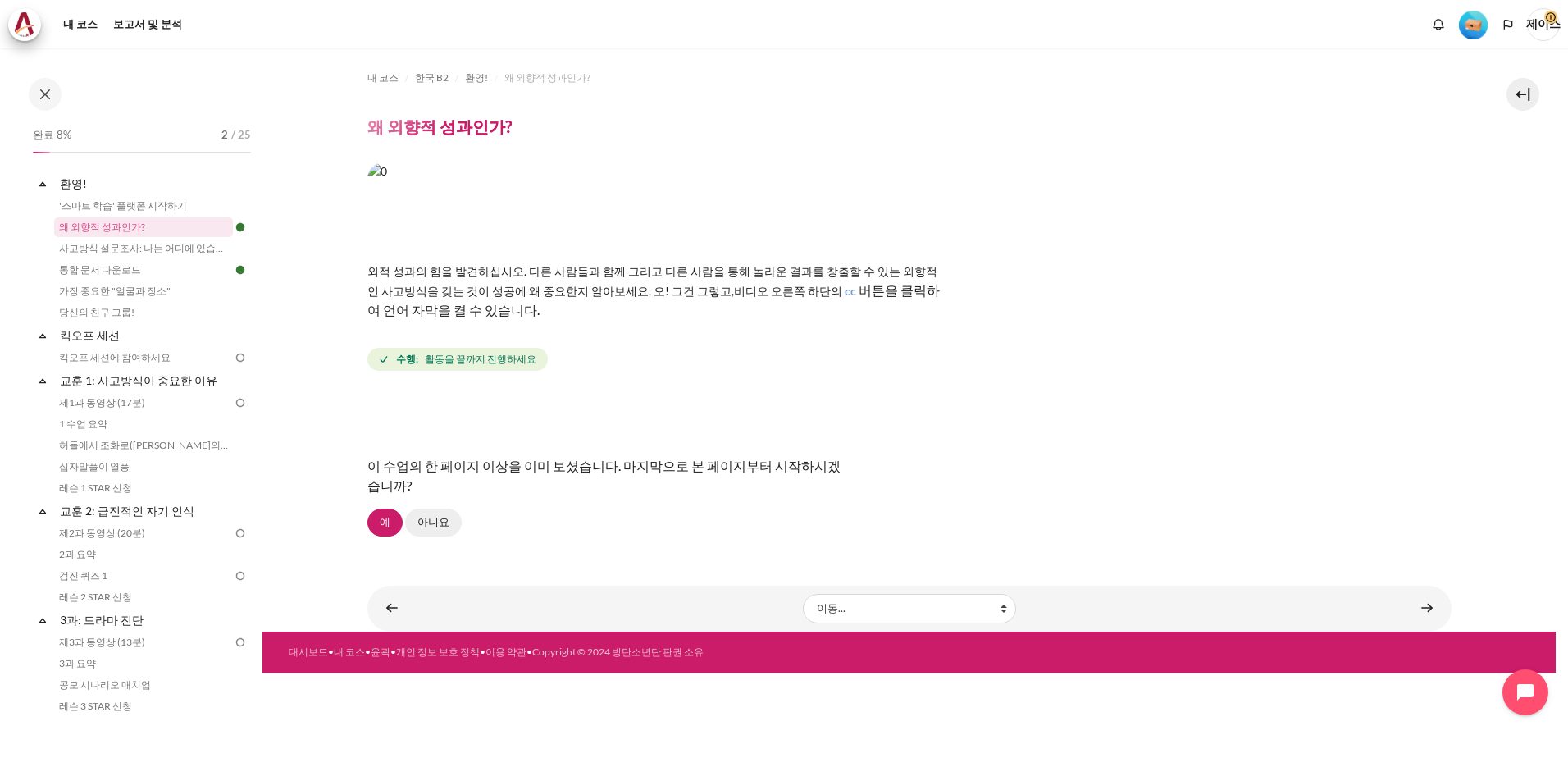
click at [435, 525] on link "아니요" at bounding box center [433, 522] width 56 height 28
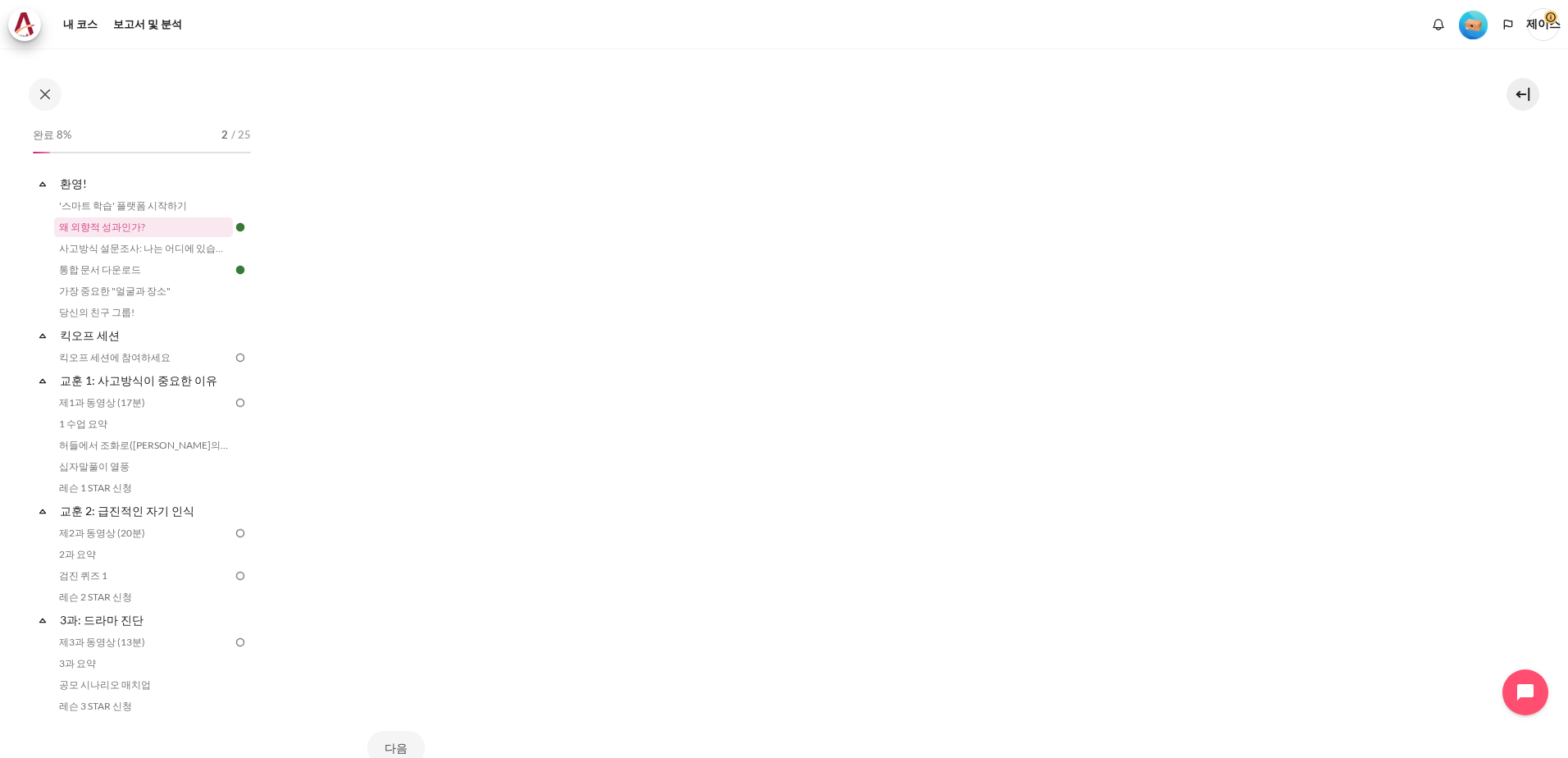
scroll to position [537, 0]
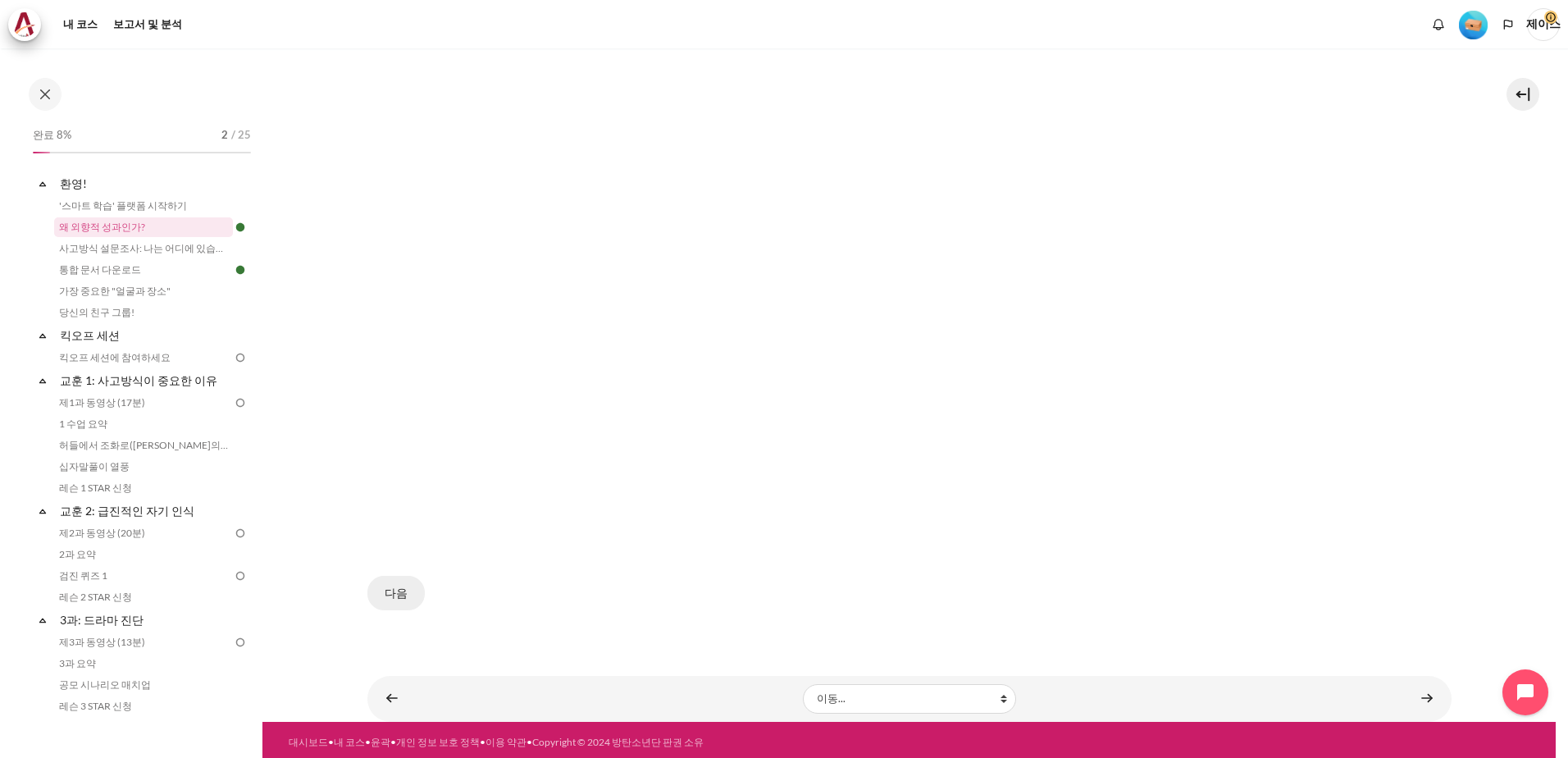
click at [397, 580] on button "다음" at bounding box center [396, 593] width 57 height 35
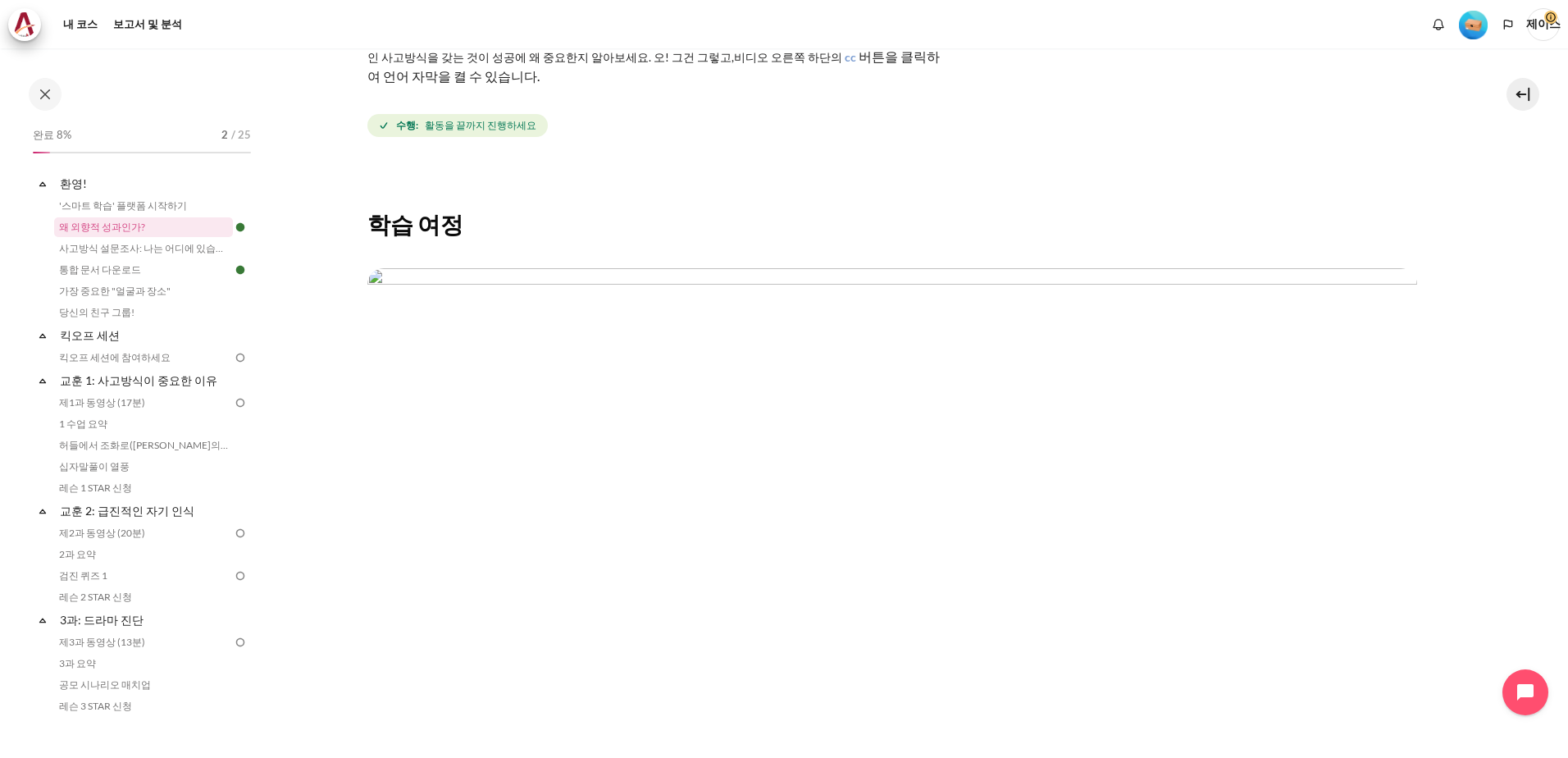
scroll to position [554, 0]
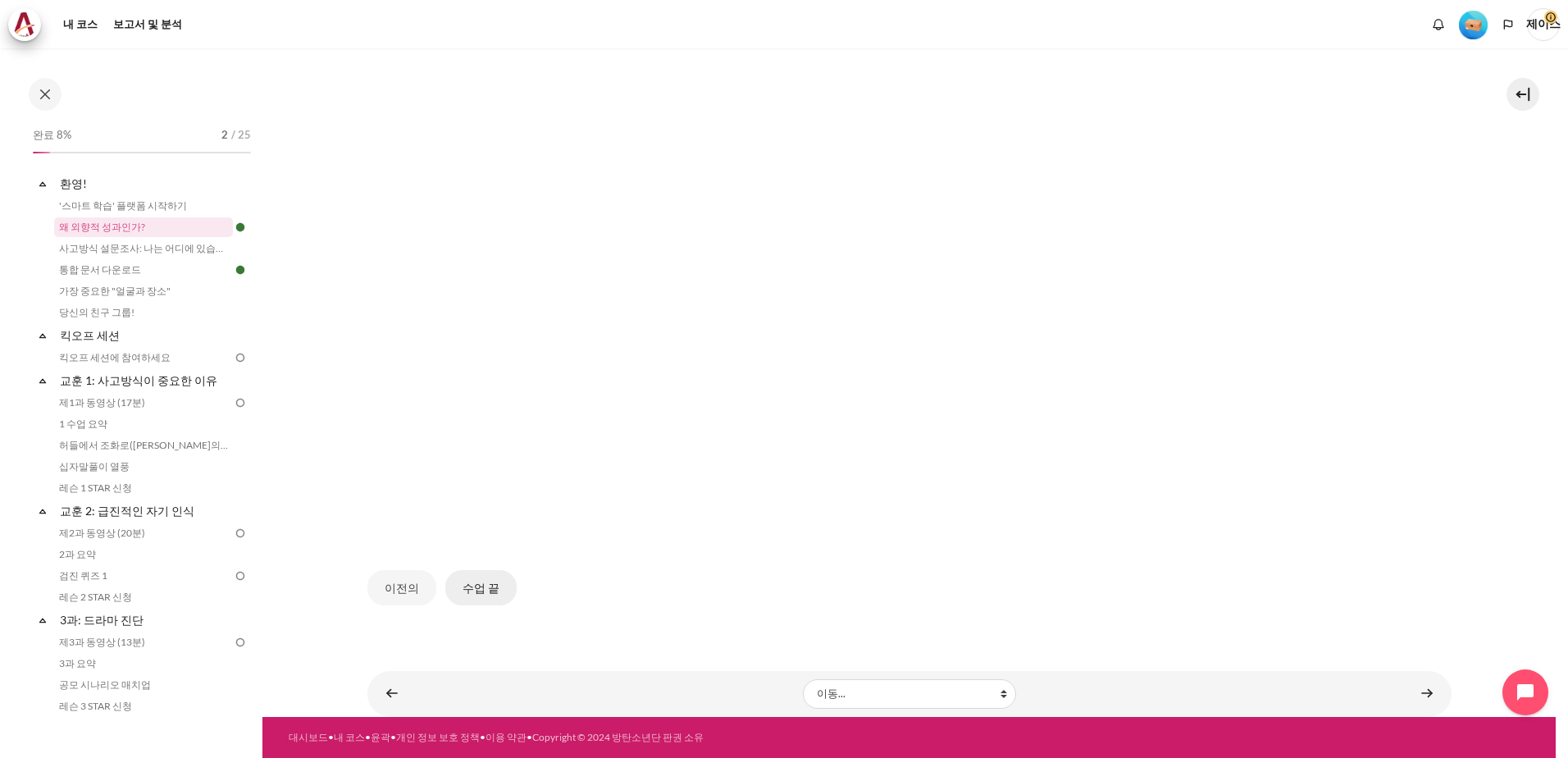
click at [466, 591] on button "수업 끝" at bounding box center [481, 587] width 71 height 35
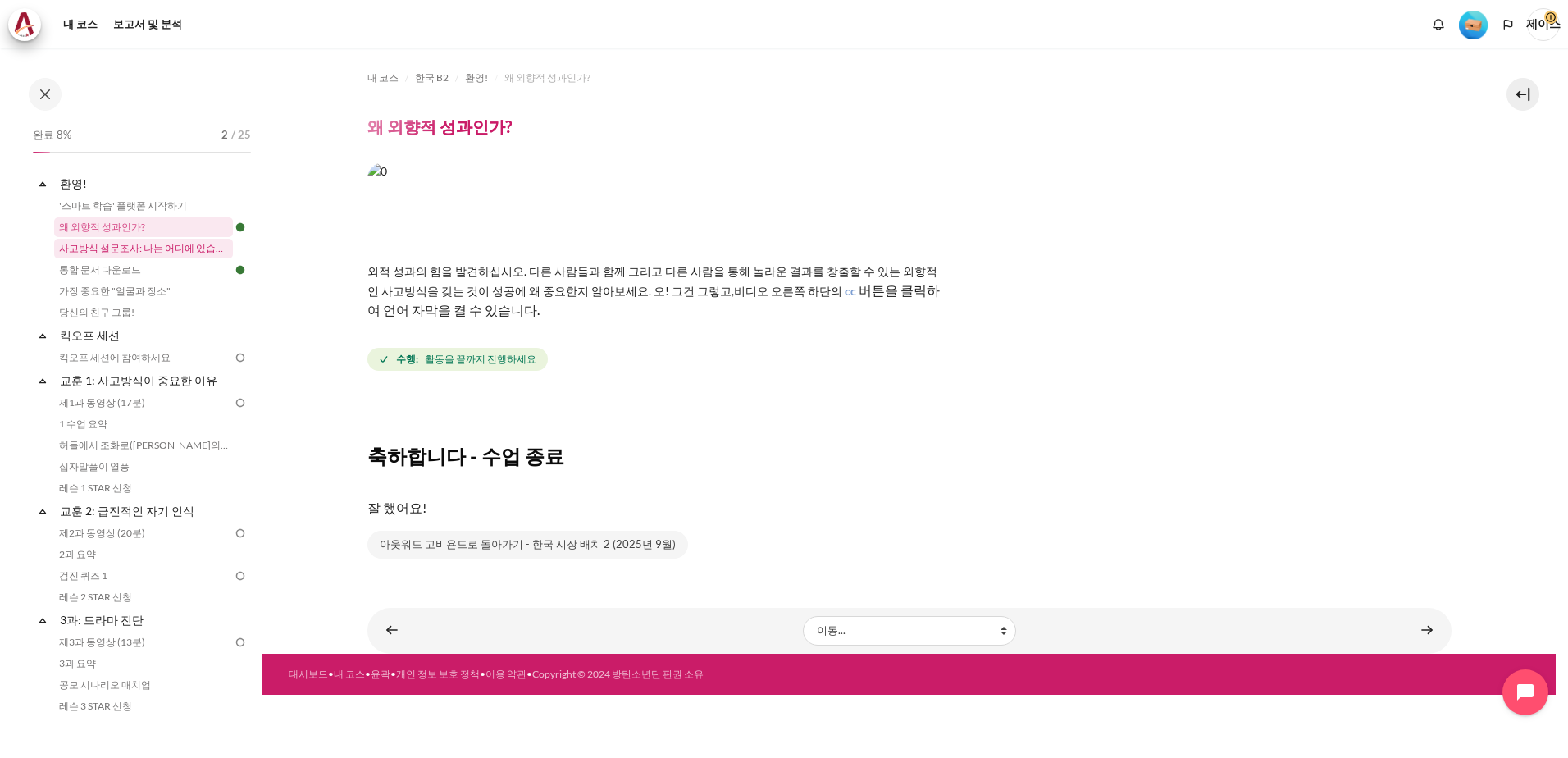
click at [193, 250] on link "사고방식 설문조사: 나는 어디에 있습니까?" at bounding box center [144, 248] width 178 height 20
